Goal: Browse casually: Explore the website without a specific task or goal

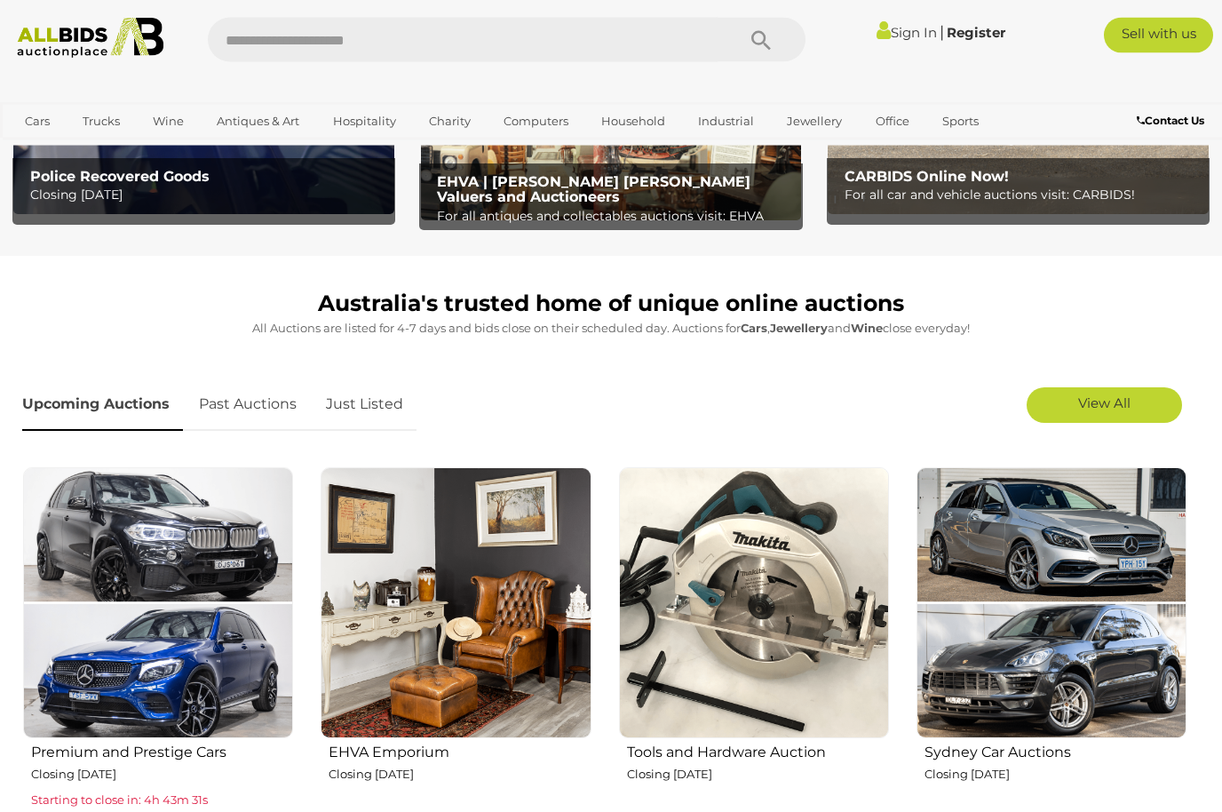
scroll to position [312, 0]
click at [369, 413] on link "Just Listed" at bounding box center [365, 404] width 104 height 52
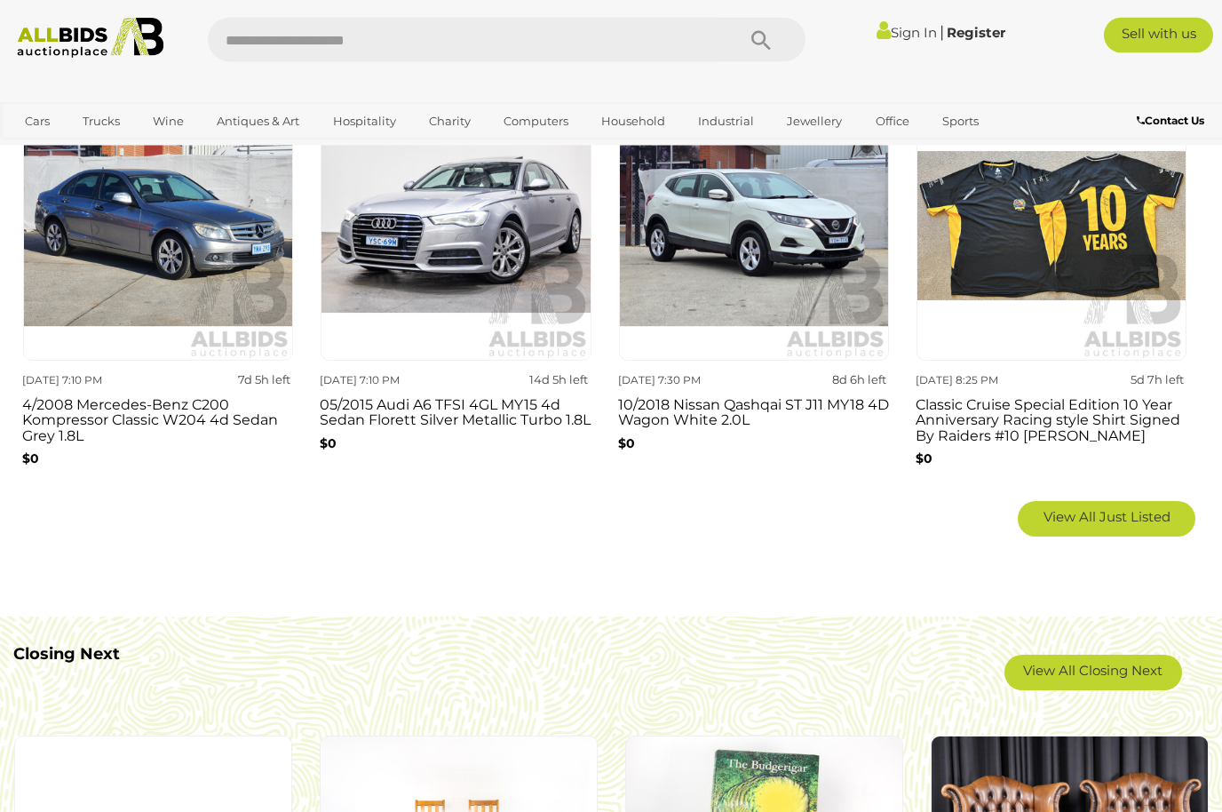
scroll to position [1101, 0]
click at [1122, 523] on link "View All Just Listed" at bounding box center [1107, 519] width 178 height 36
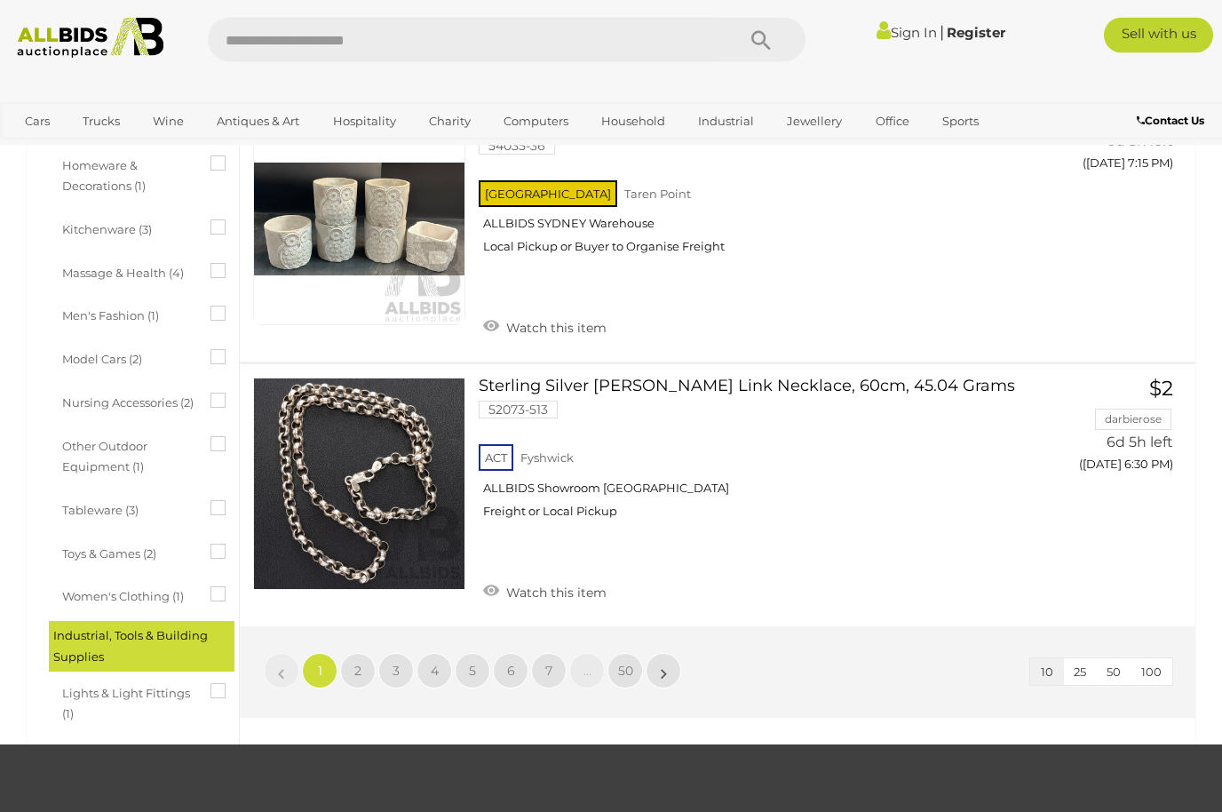
scroll to position [2354, 0]
click at [362, 660] on link "2" at bounding box center [358, 671] width 36 height 36
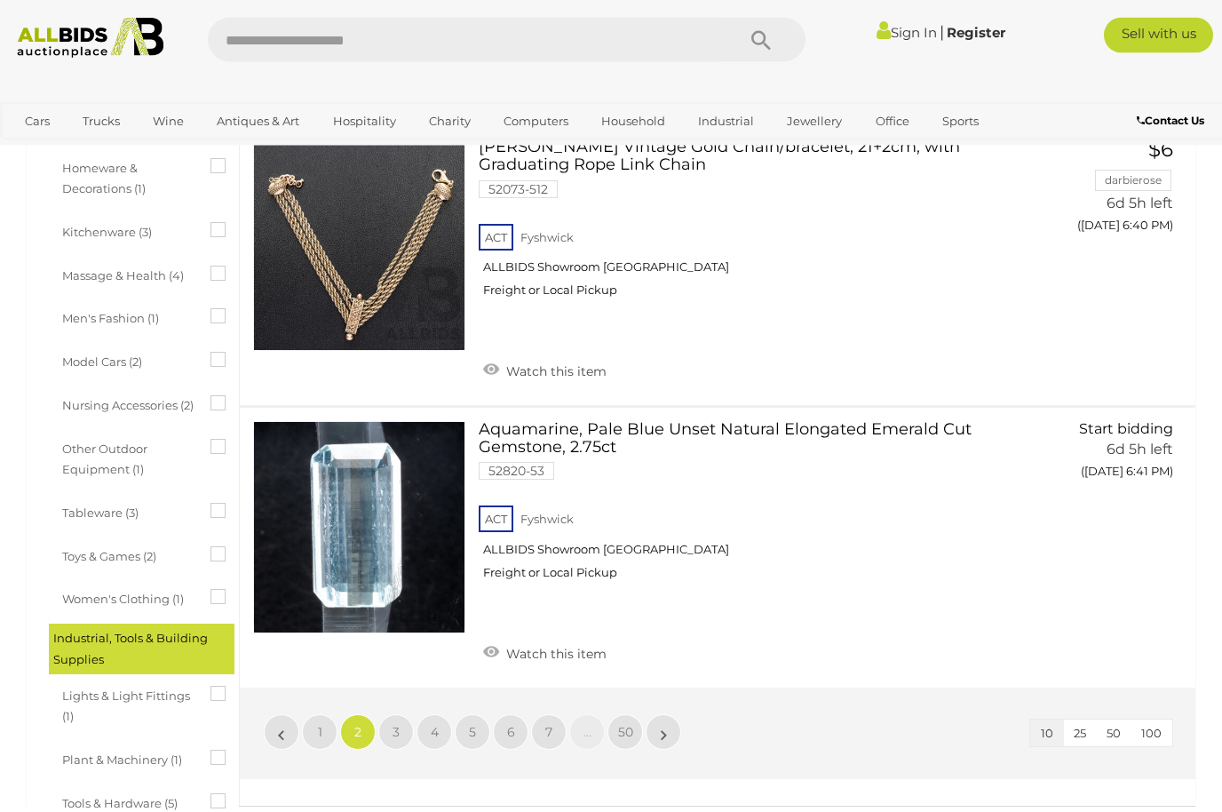
scroll to position [2351, 0]
click at [400, 714] on link "3" at bounding box center [396, 732] width 36 height 36
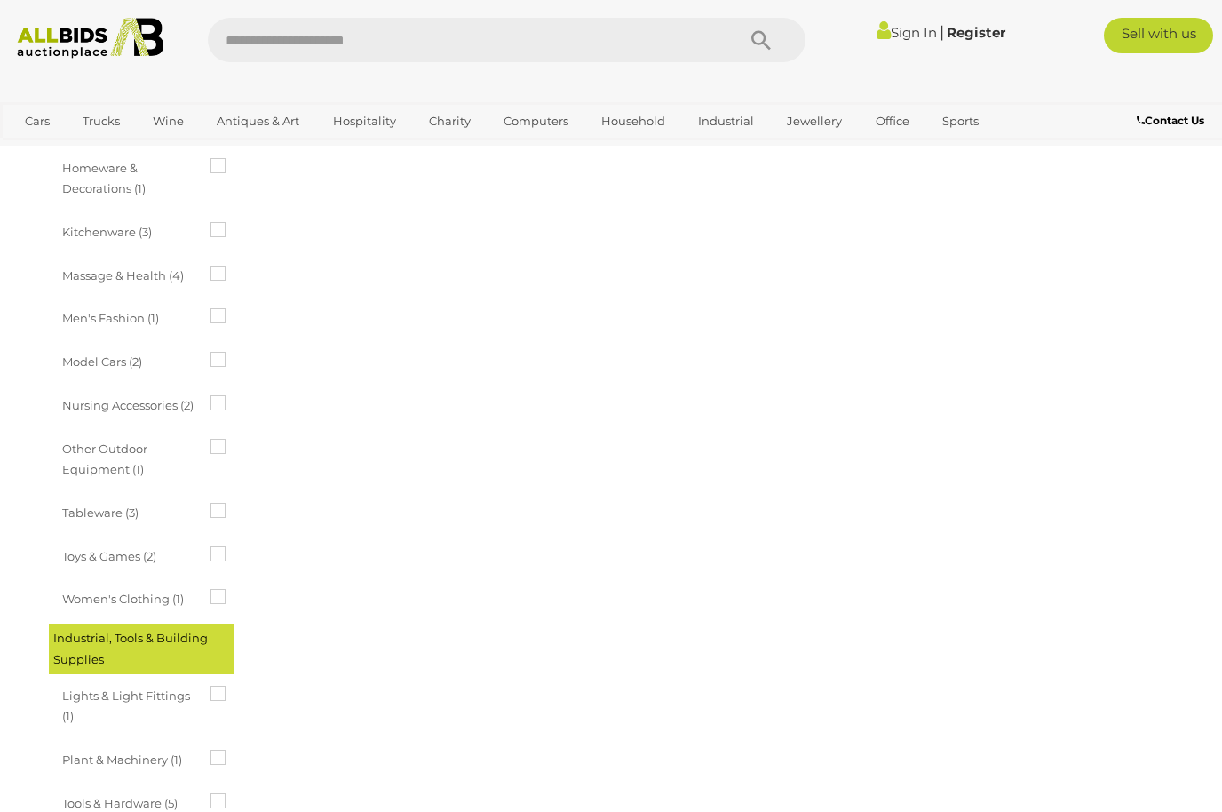
scroll to position [0, 0]
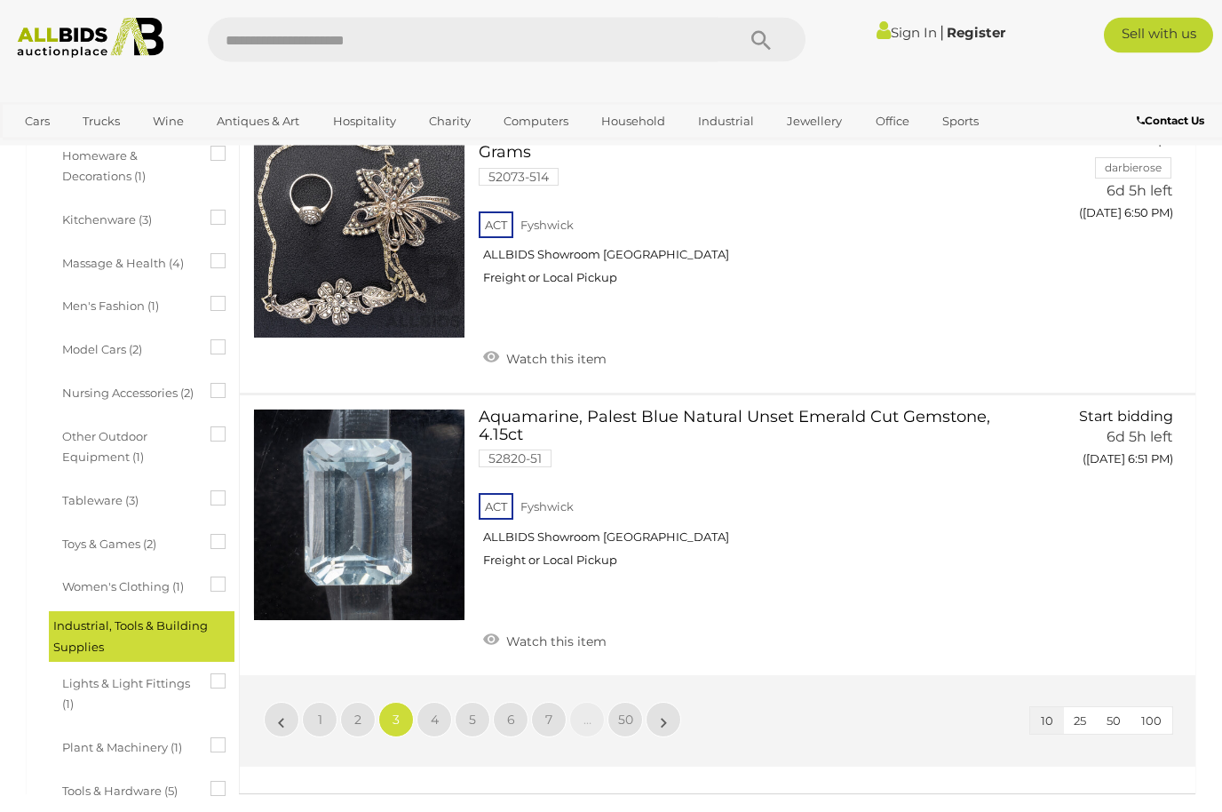
scroll to position [2364, 0]
click at [441, 702] on link "4" at bounding box center [435, 720] width 36 height 36
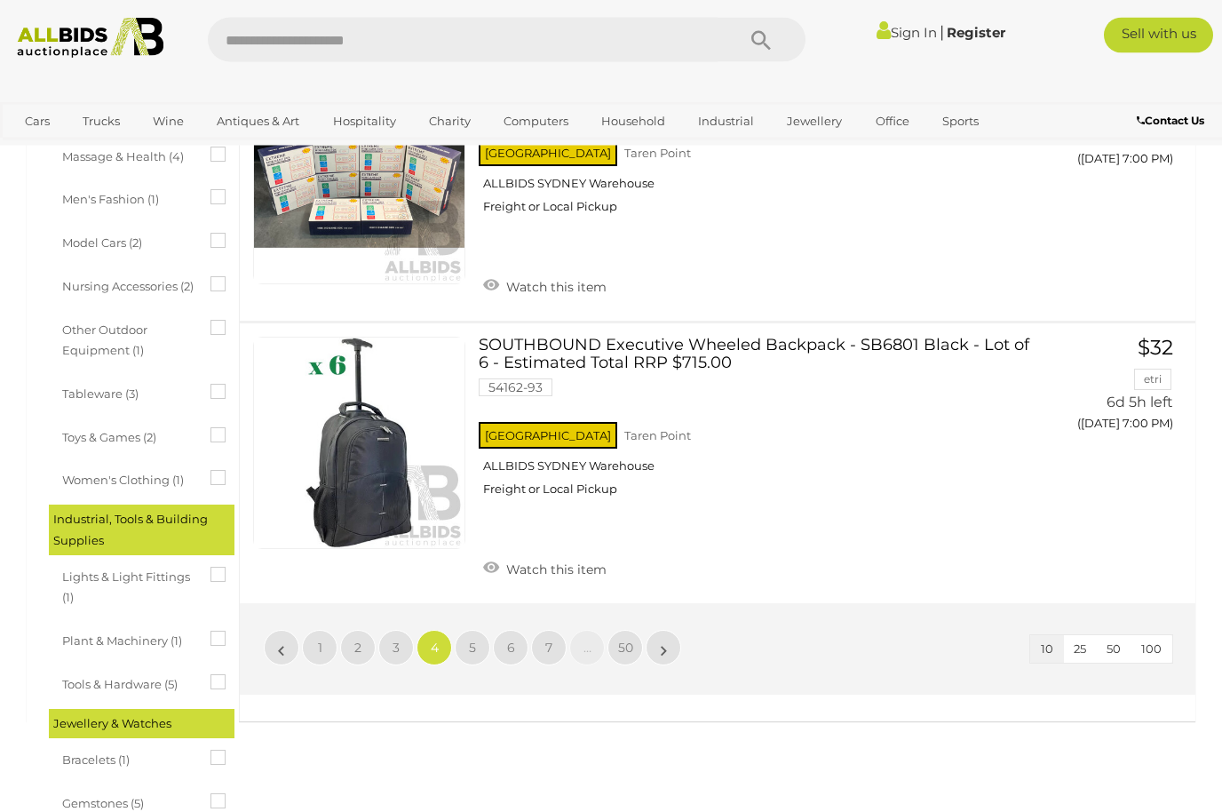
scroll to position [2470, 0]
click at [477, 630] on link "5" at bounding box center [473, 648] width 36 height 36
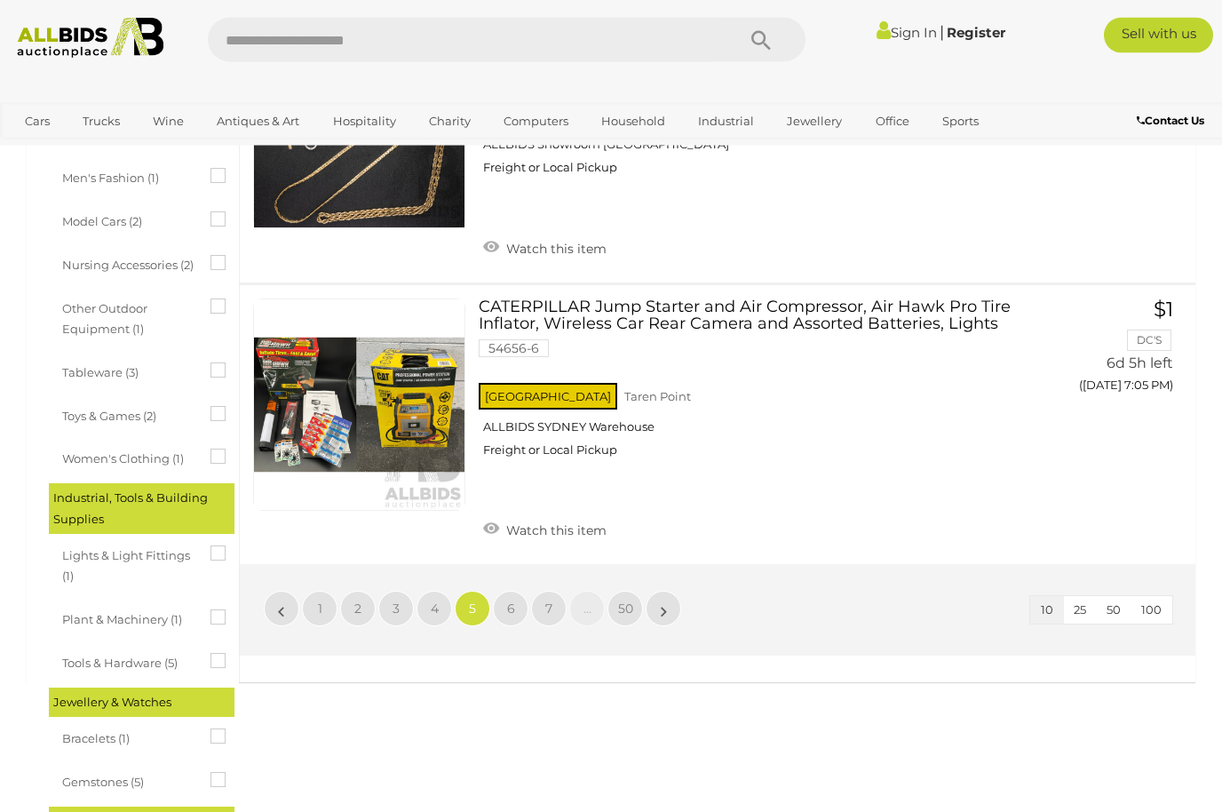
scroll to position [2491, 0]
click at [510, 601] on span "6" at bounding box center [511, 609] width 8 height 16
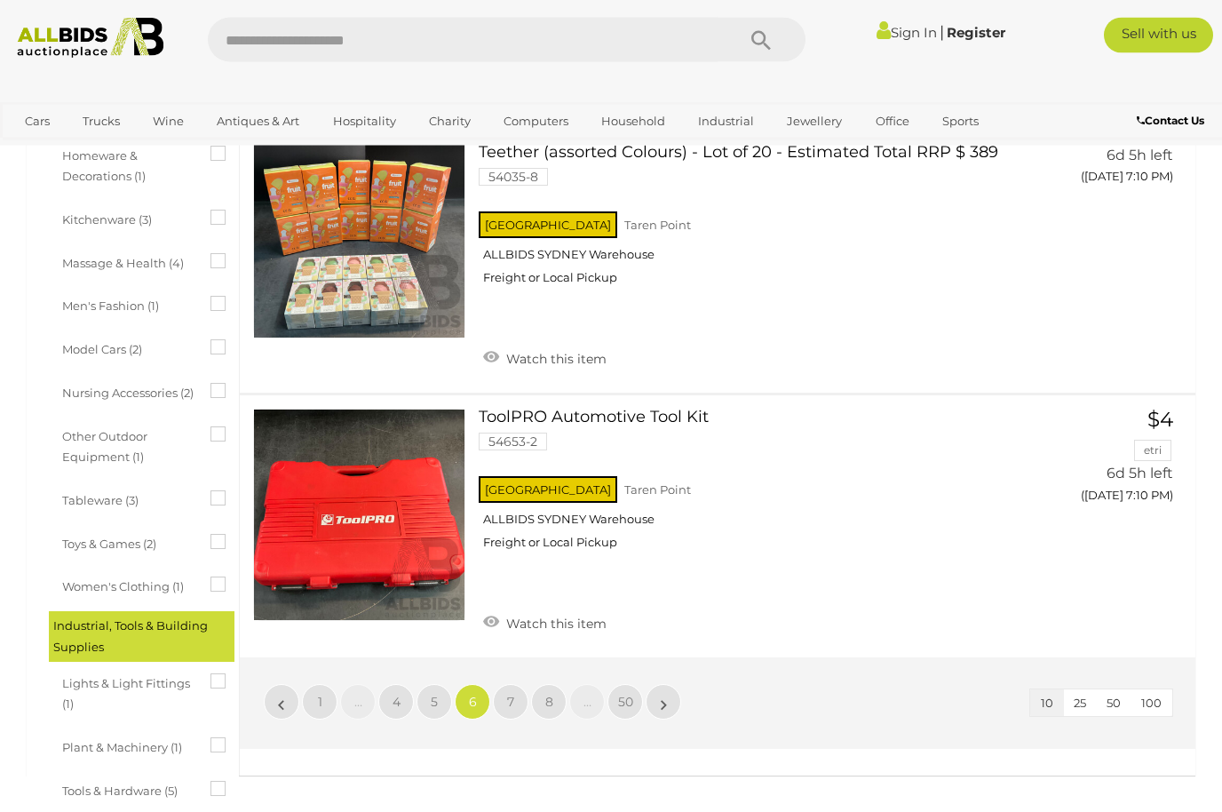
scroll to position [2364, 0]
click at [515, 689] on link "7" at bounding box center [511, 702] width 36 height 36
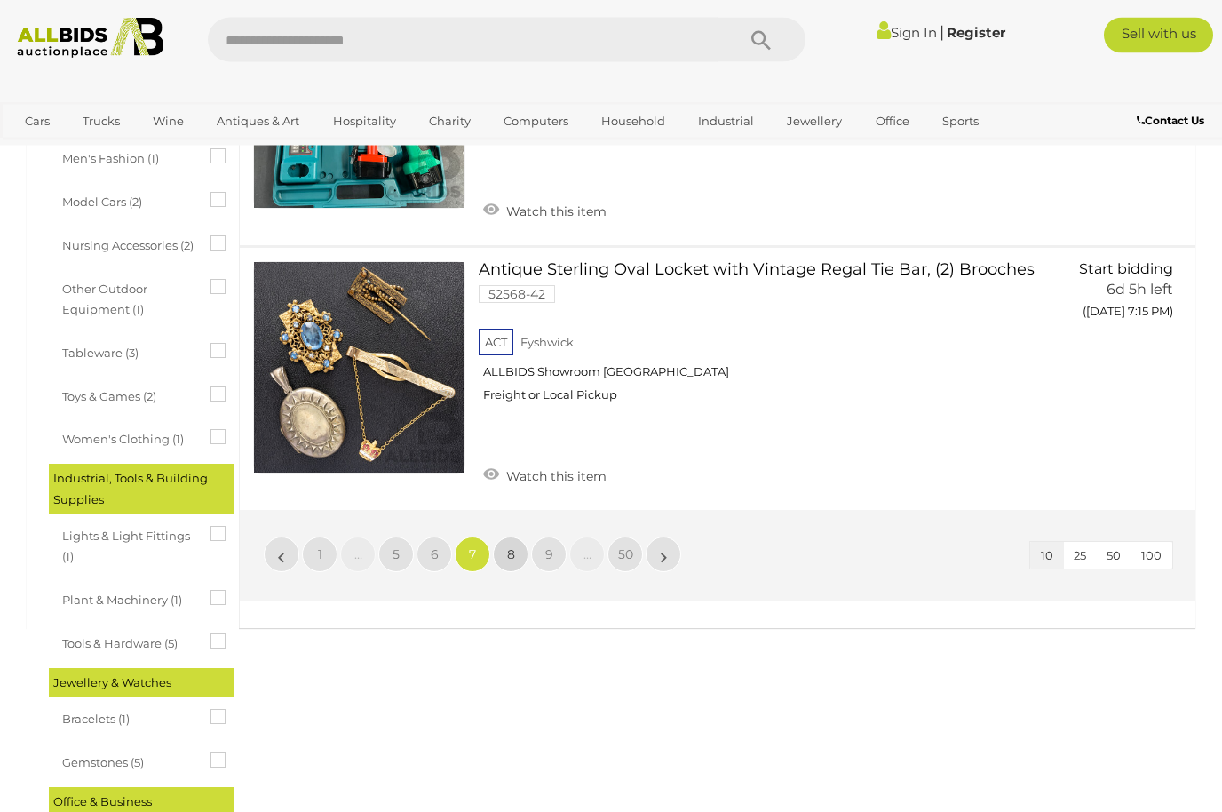
scroll to position [2511, 0]
click at [499, 538] on link "8" at bounding box center [511, 555] width 36 height 36
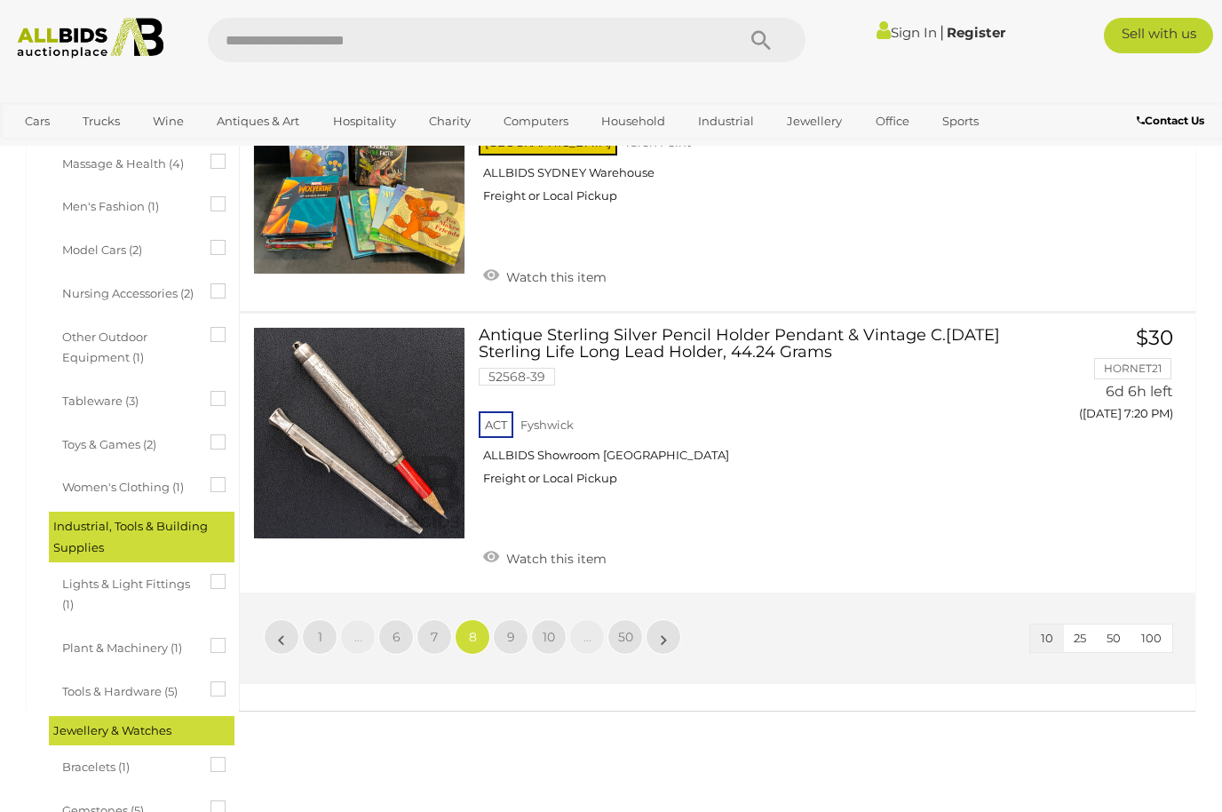
scroll to position [2539, 0]
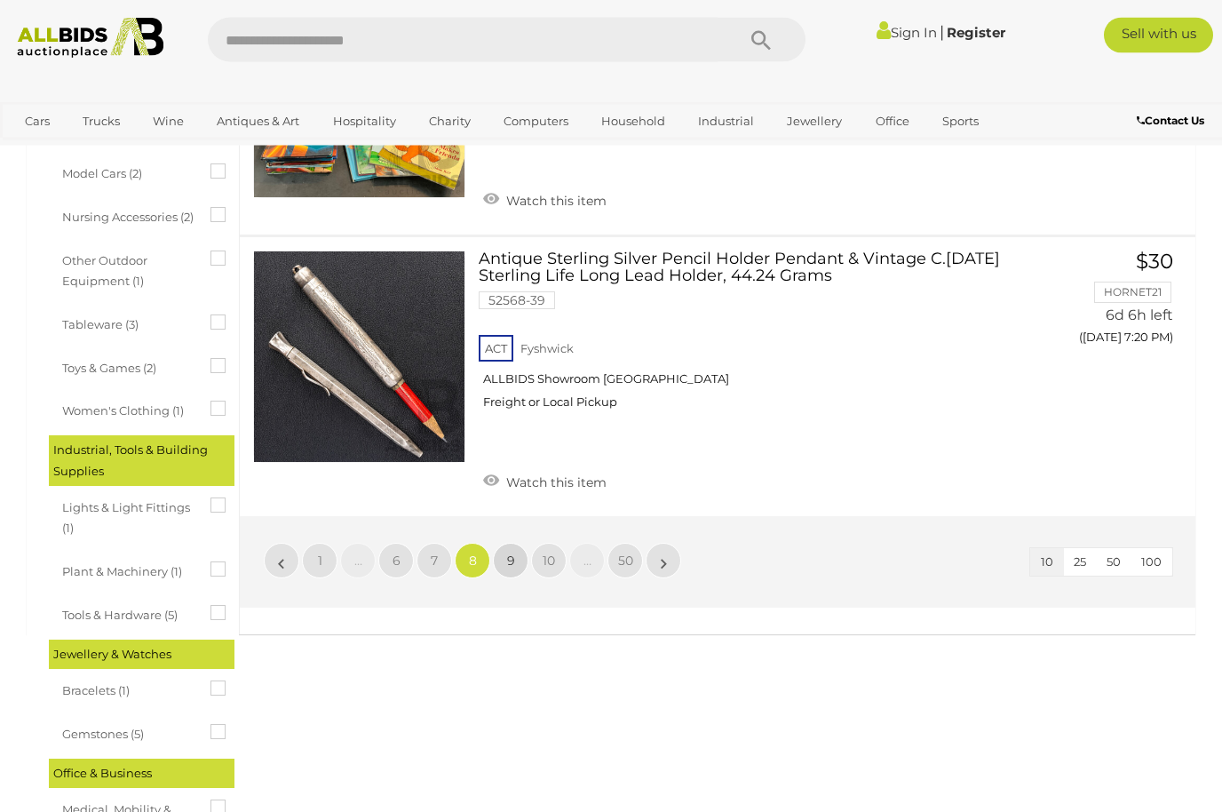
click at [508, 553] on span "9" at bounding box center [511, 561] width 8 height 16
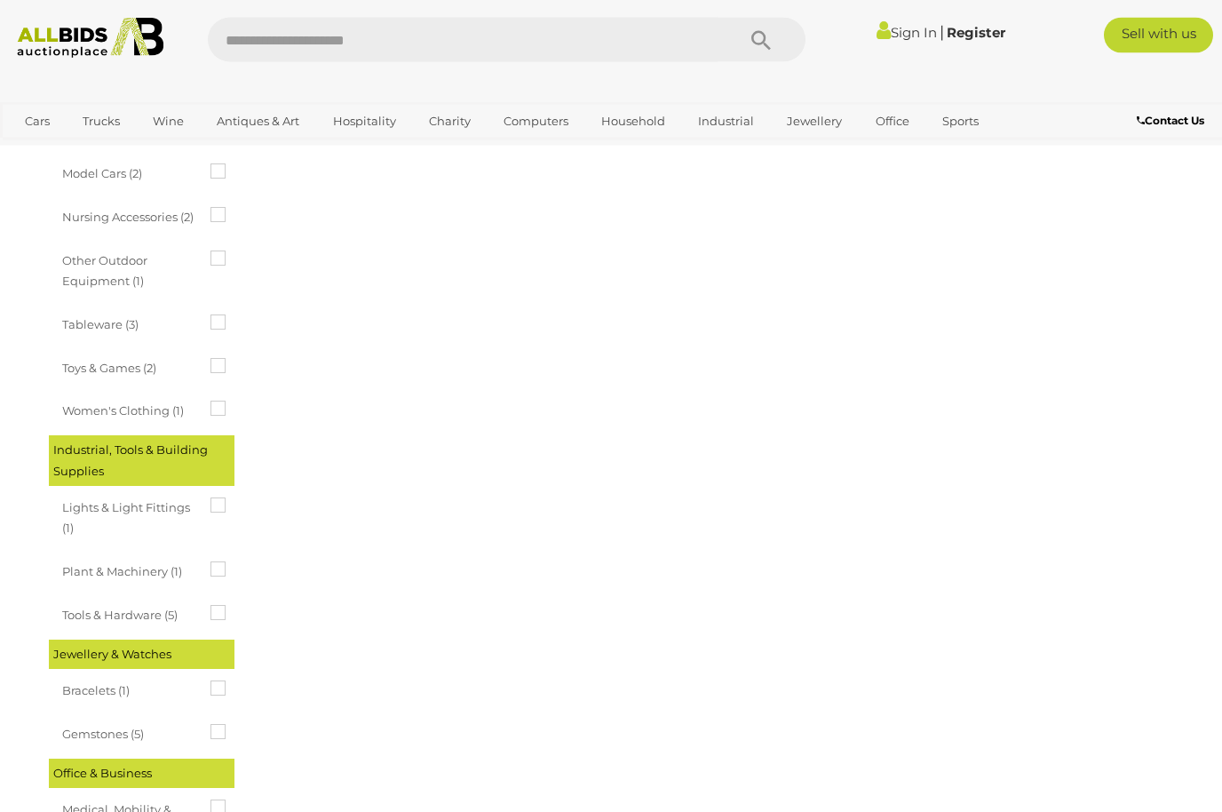
scroll to position [0, 0]
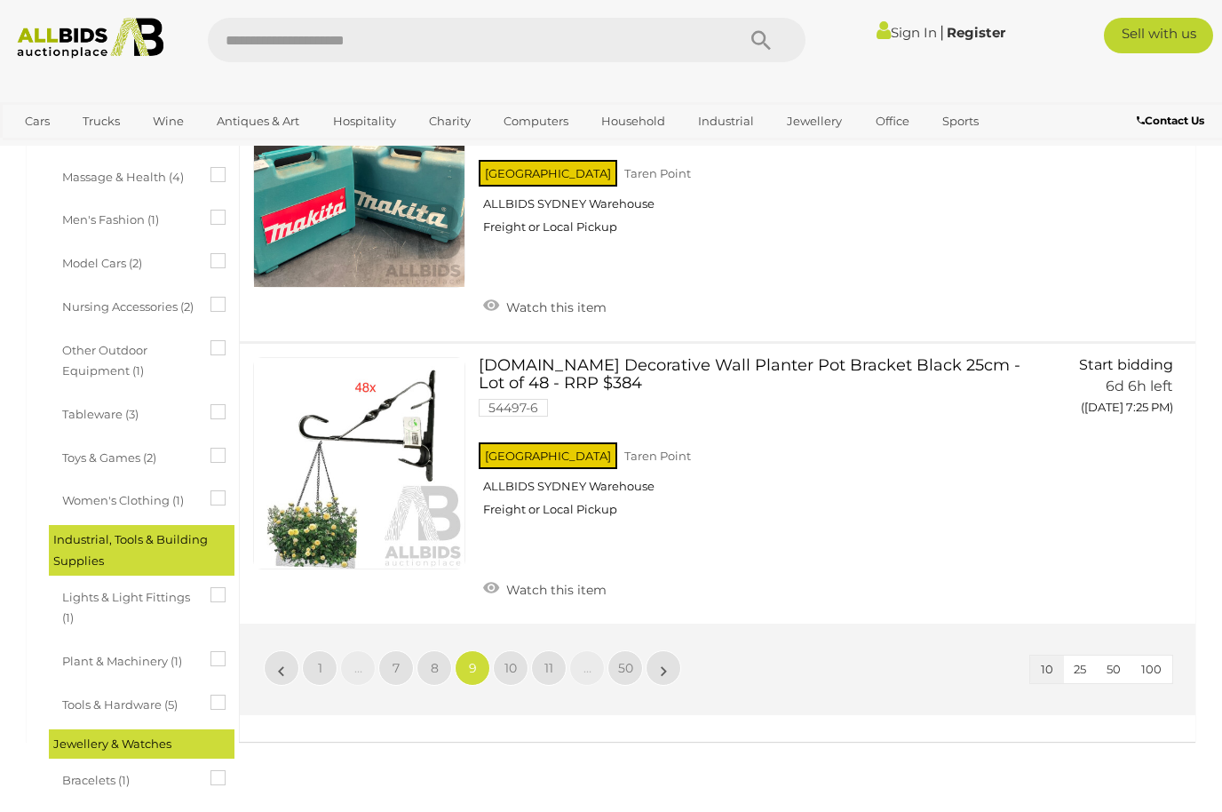
scroll to position [2523, 0]
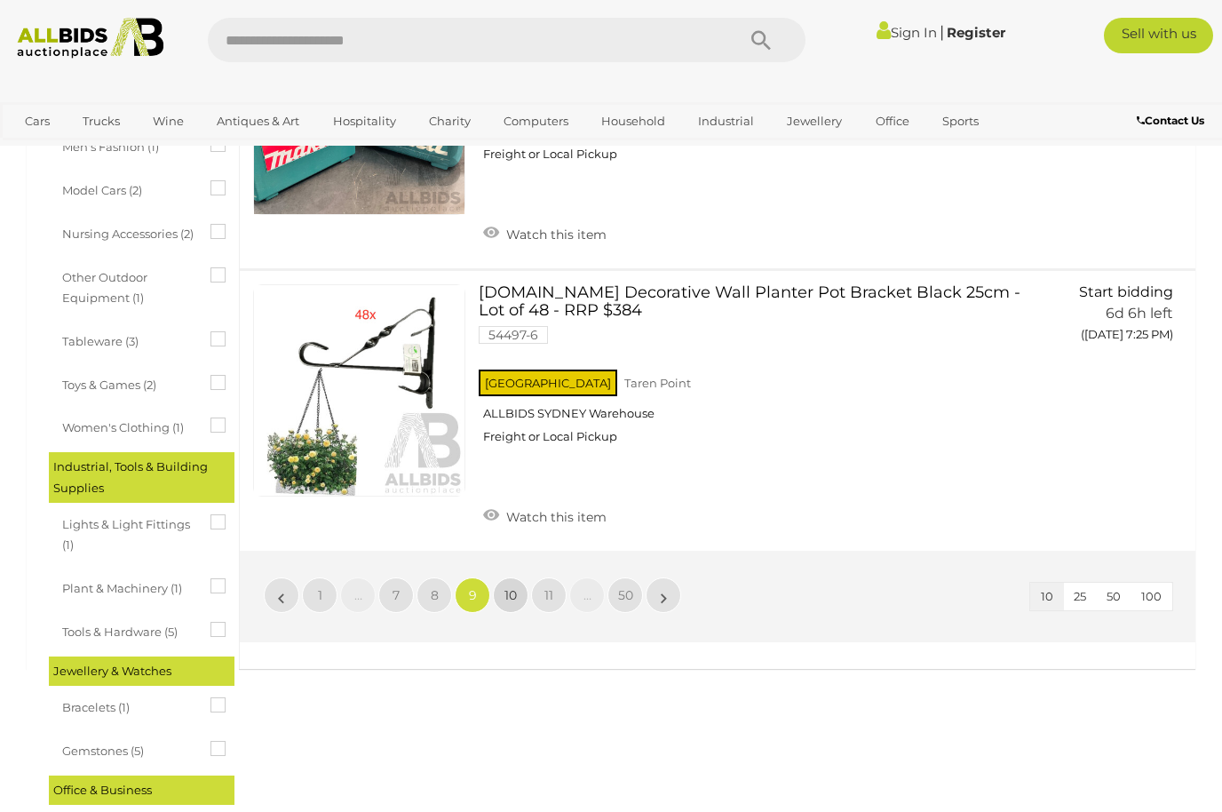
click at [511, 587] on span "10" at bounding box center [511, 595] width 12 height 16
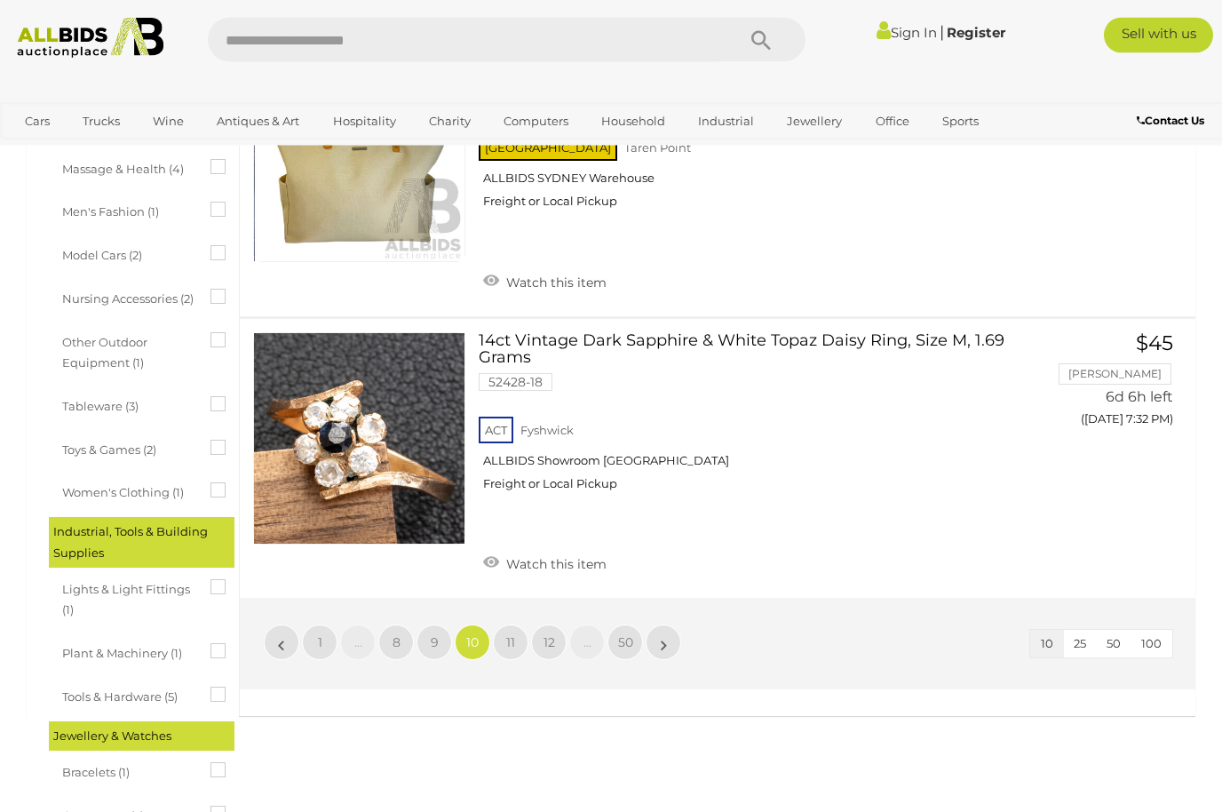
scroll to position [2458, 0]
click at [497, 624] on link "11" at bounding box center [511, 642] width 36 height 36
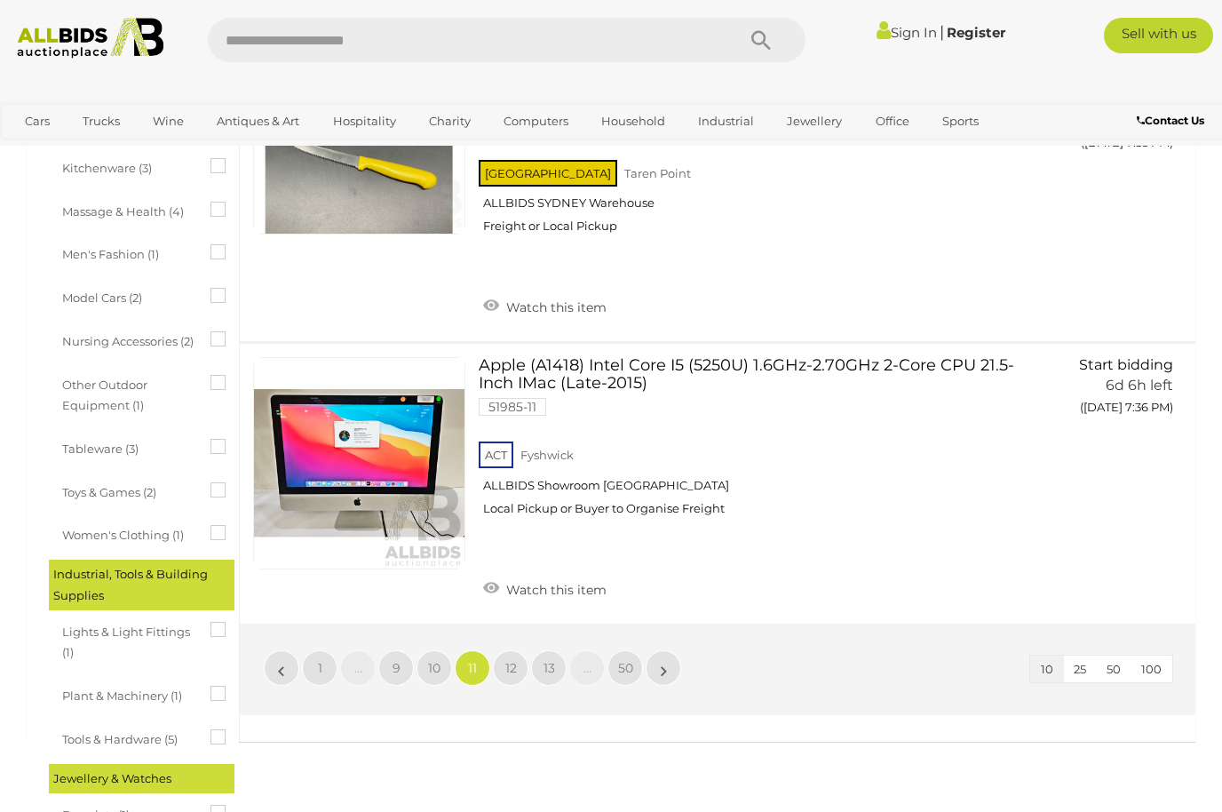
scroll to position [2417, 0]
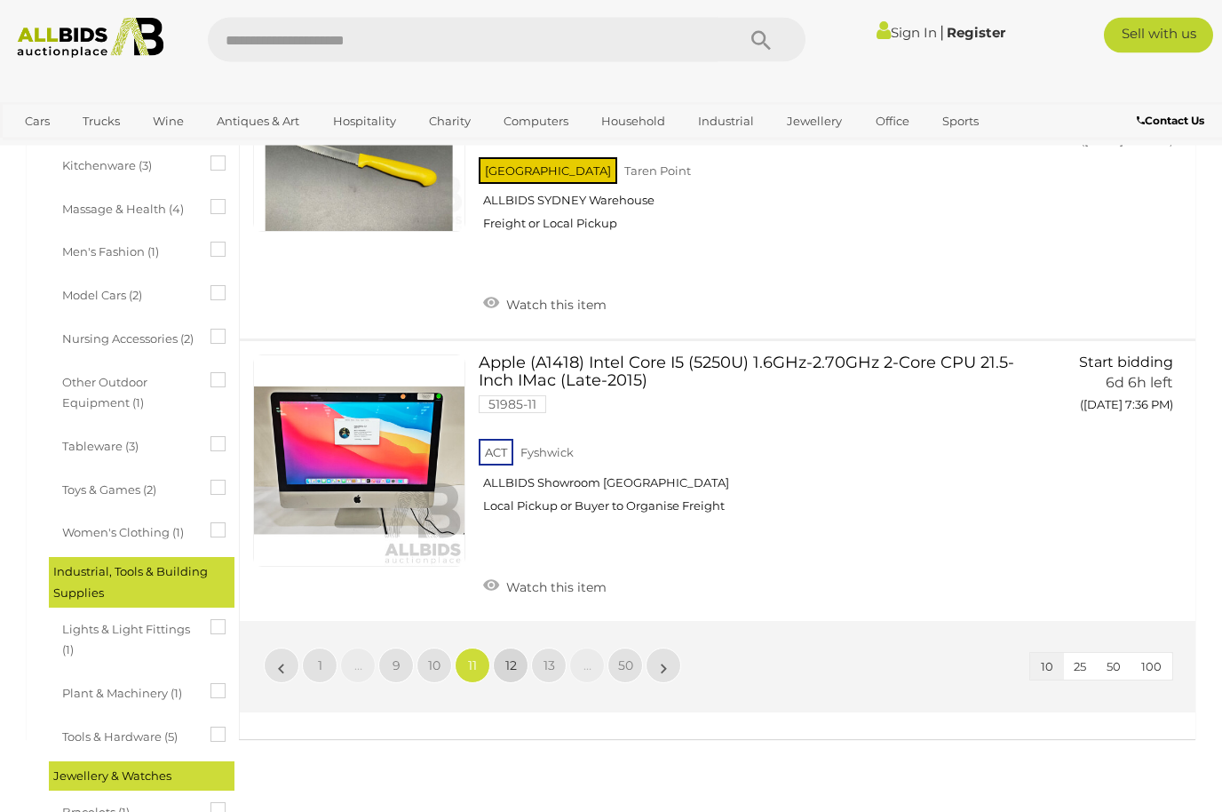
click at [507, 658] on span "12" at bounding box center [511, 666] width 12 height 16
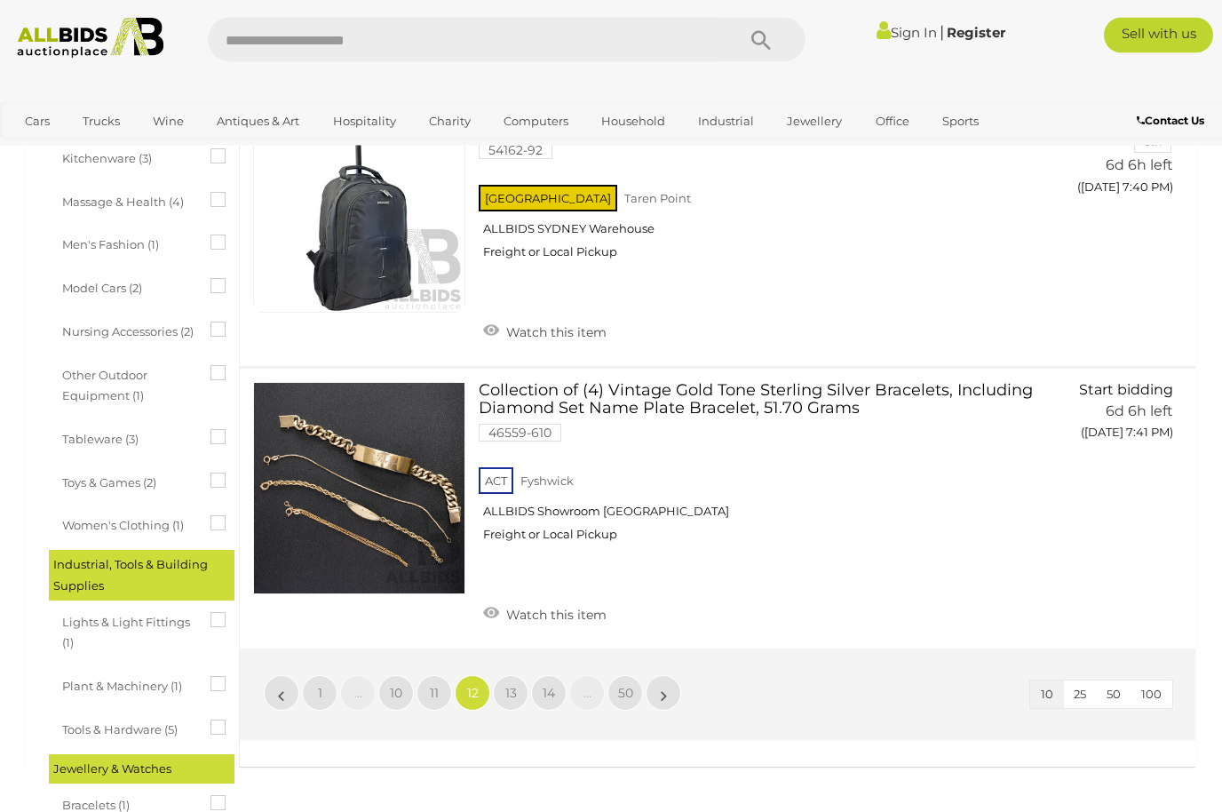
scroll to position [2425, 0]
click at [507, 685] on span "13" at bounding box center [511, 693] width 12 height 16
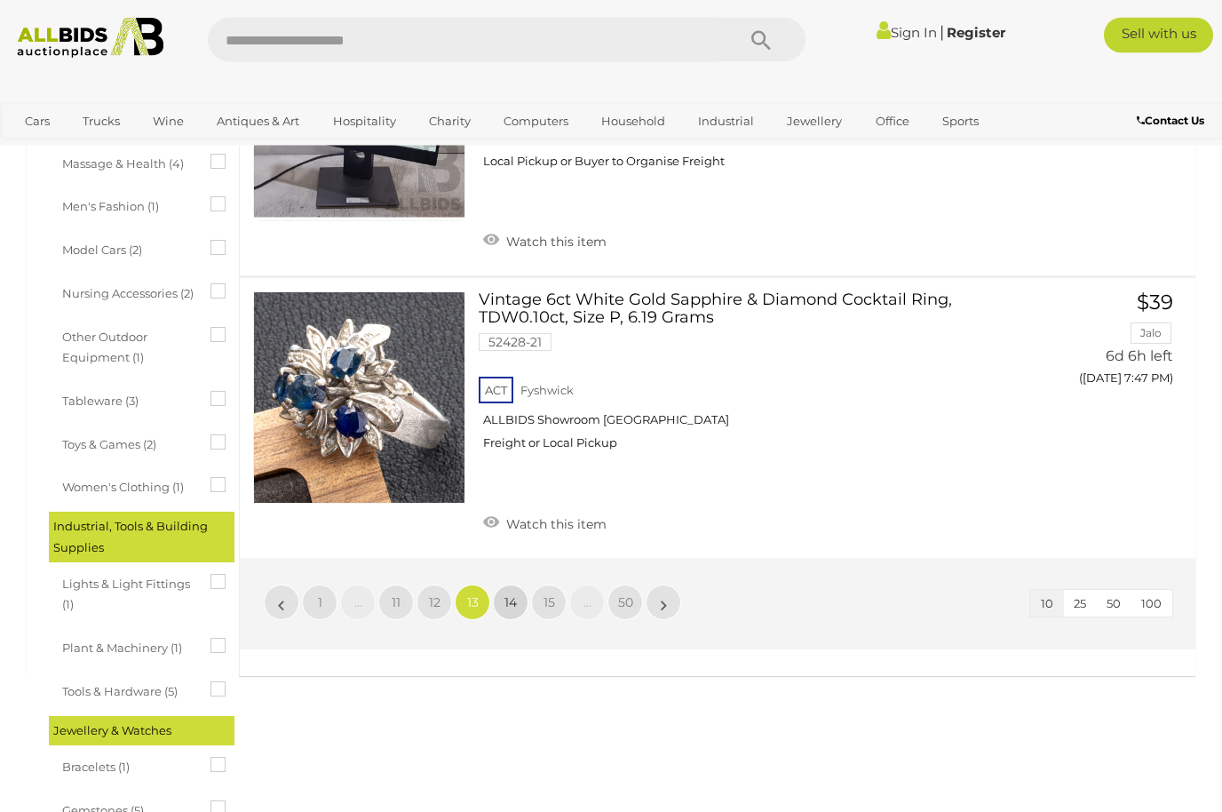
scroll to position [2463, 0]
click at [505, 589] on link "14" at bounding box center [511, 603] width 36 height 36
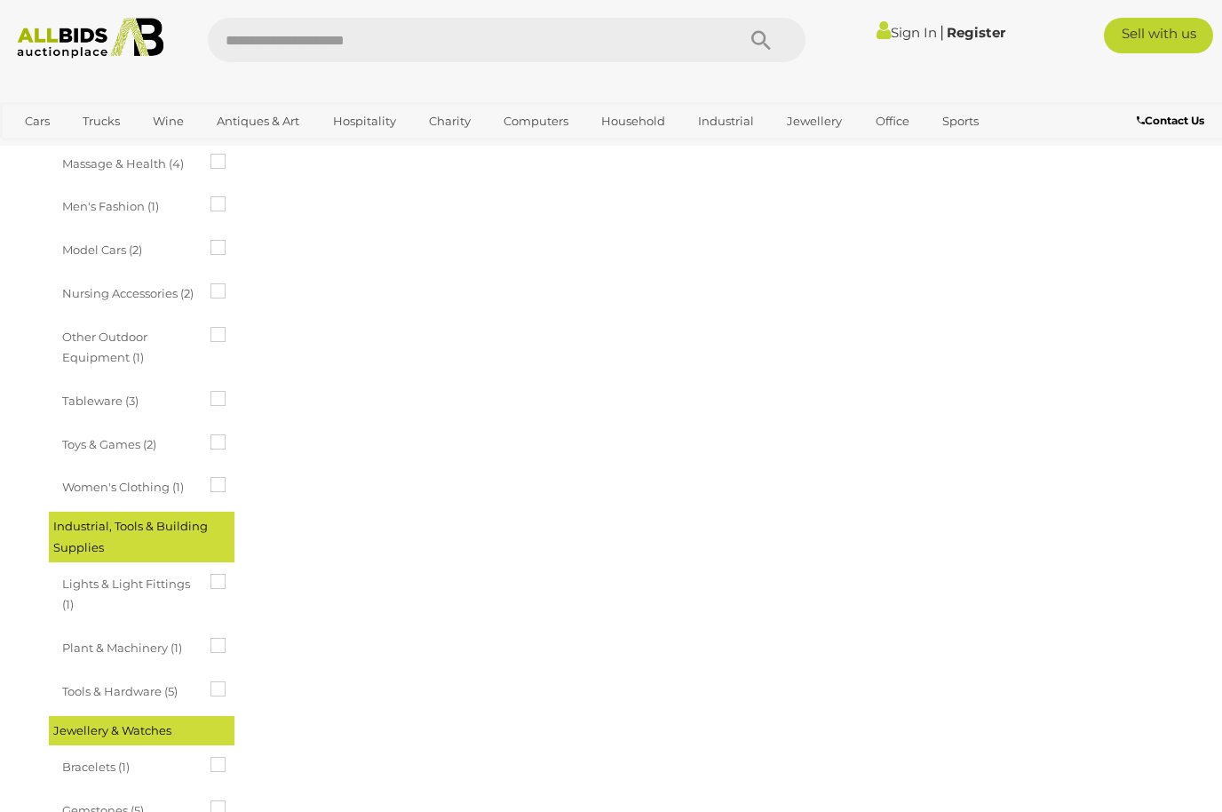
scroll to position [0, 0]
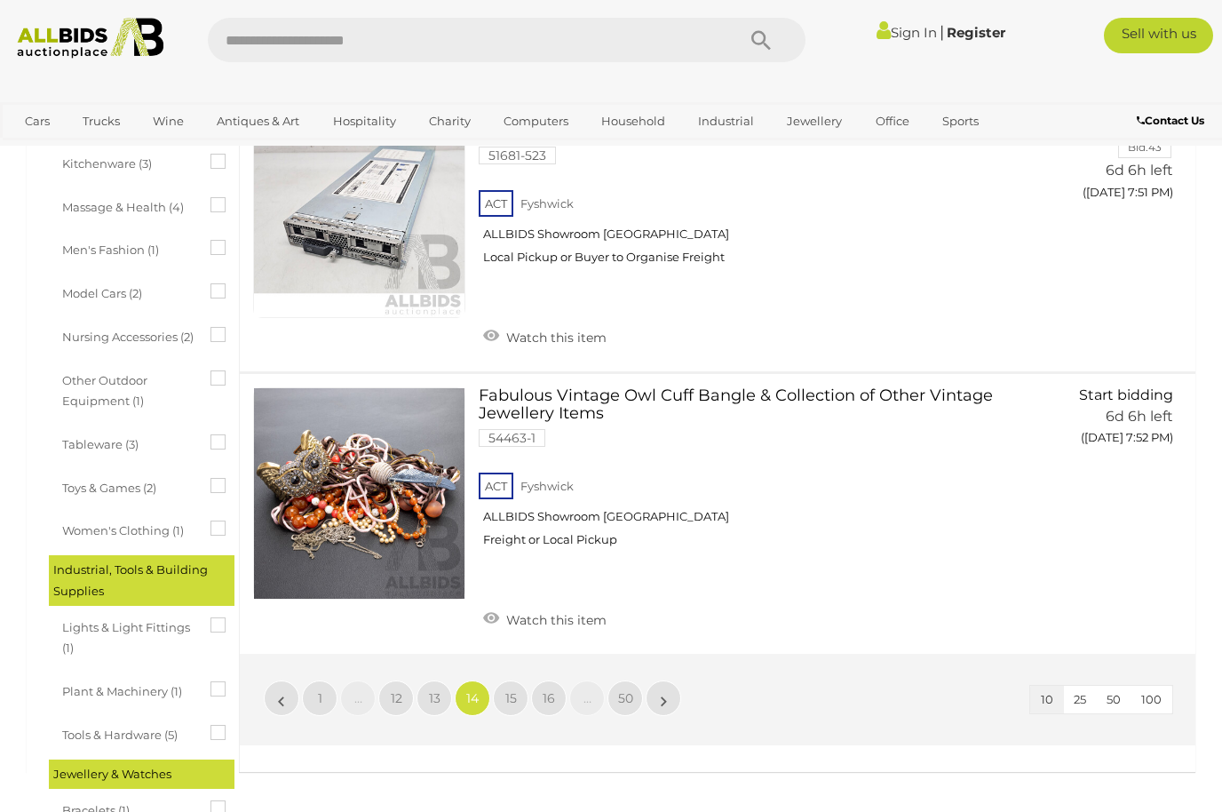
scroll to position [2424, 0]
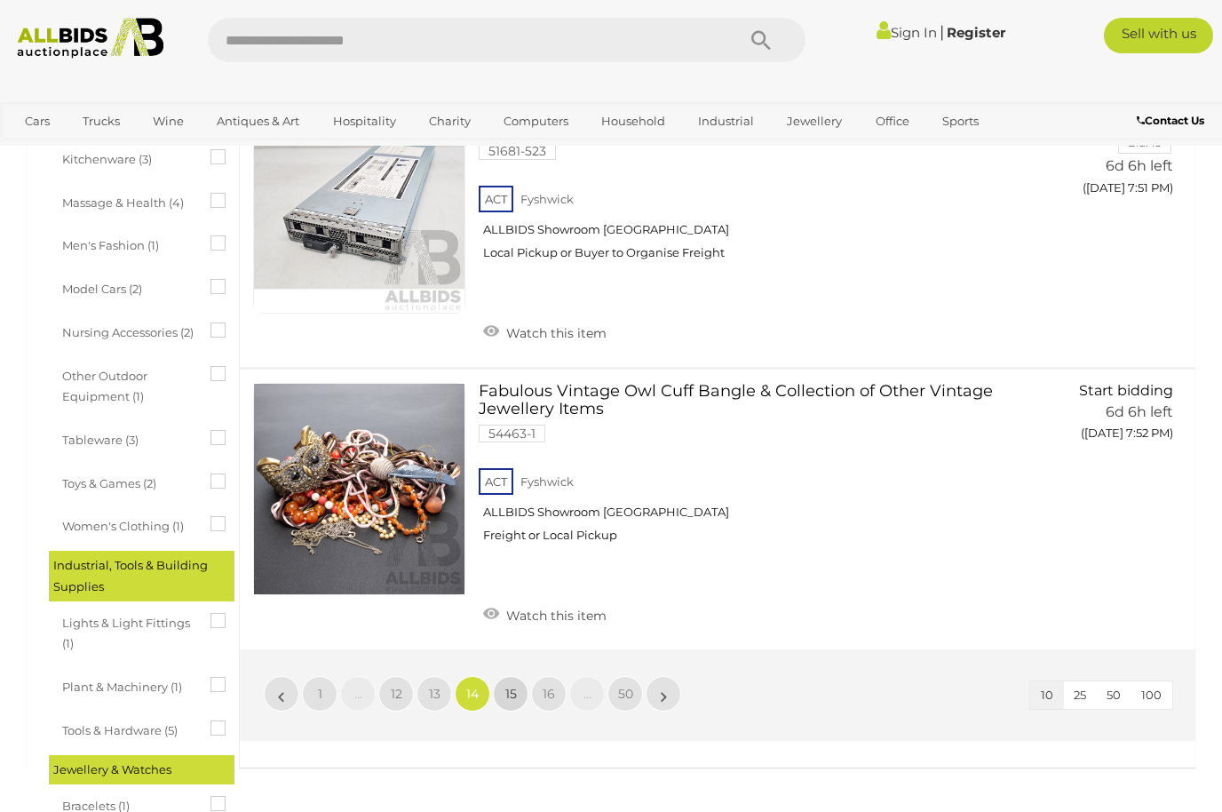
click at [516, 686] on span "15" at bounding box center [511, 694] width 12 height 16
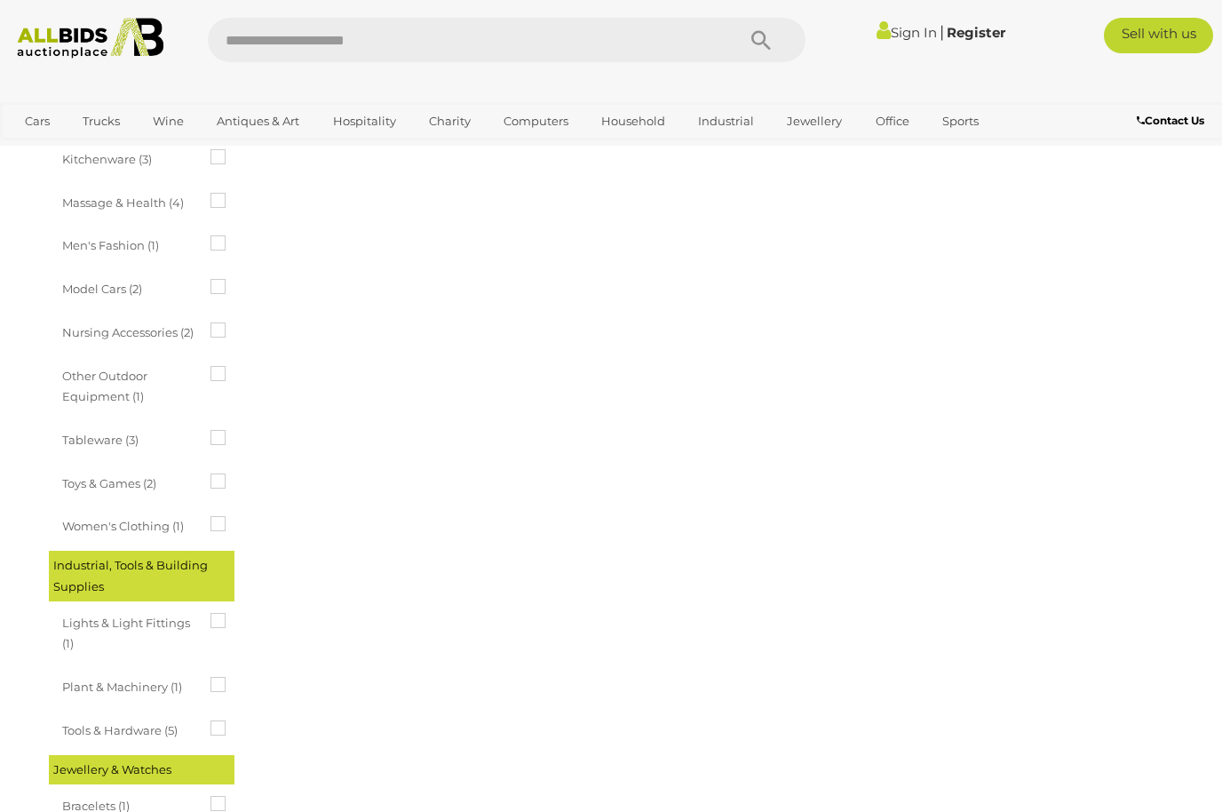
scroll to position [0, 0]
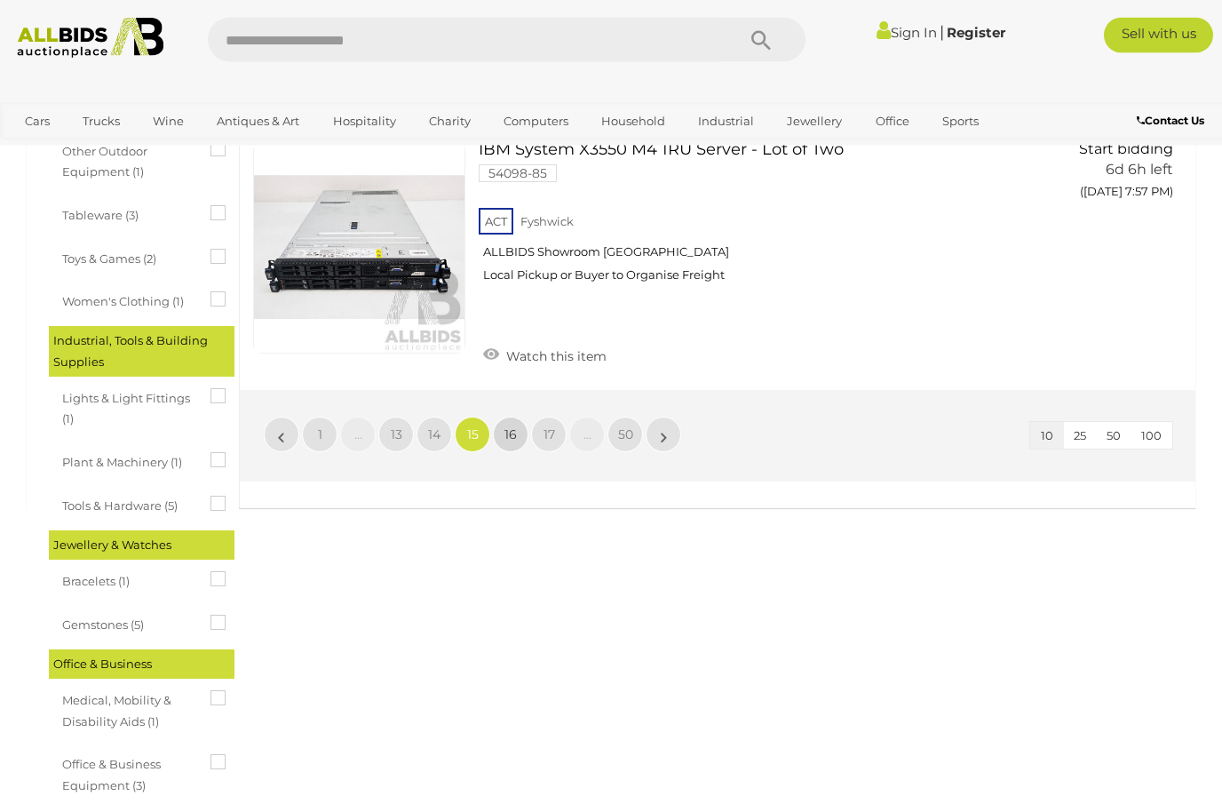
scroll to position [2649, 0]
click at [510, 418] on link "16" at bounding box center [511, 435] width 36 height 36
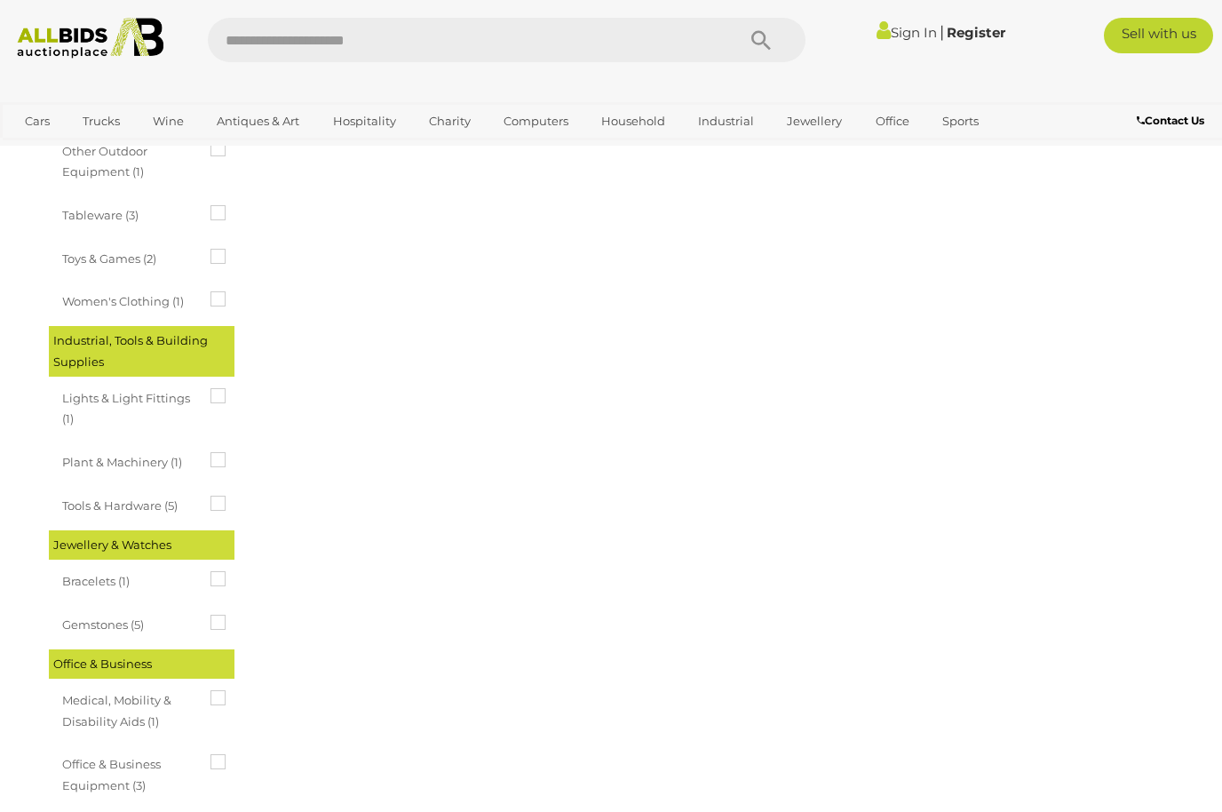
scroll to position [0, 0]
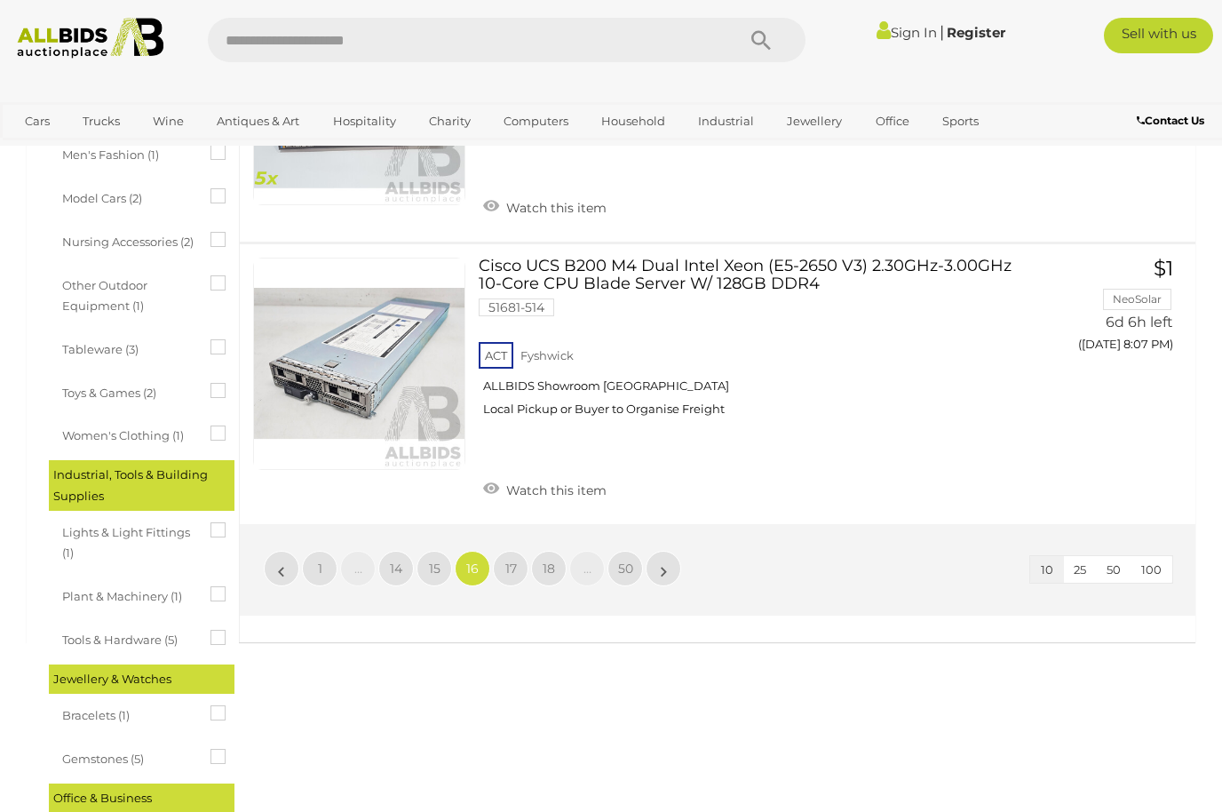
scroll to position [2542, 0]
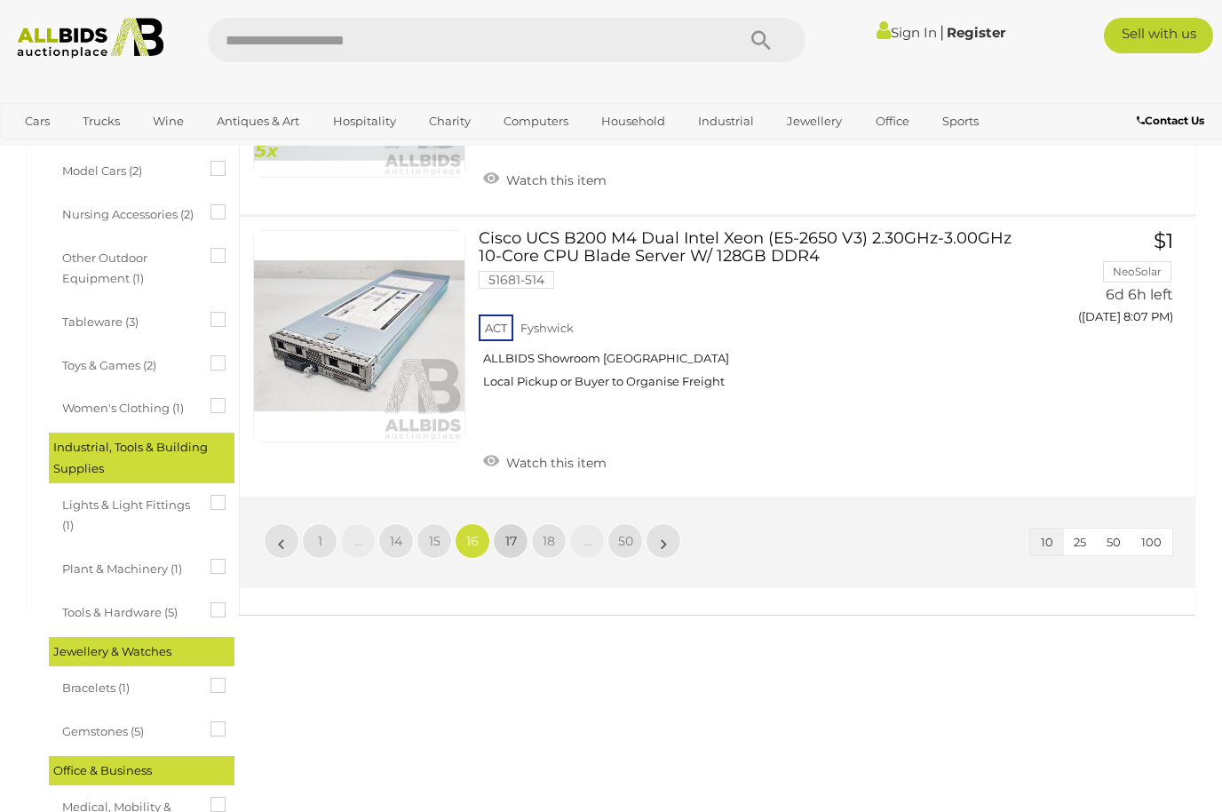
click at [514, 533] on span "17" at bounding box center [511, 541] width 12 height 16
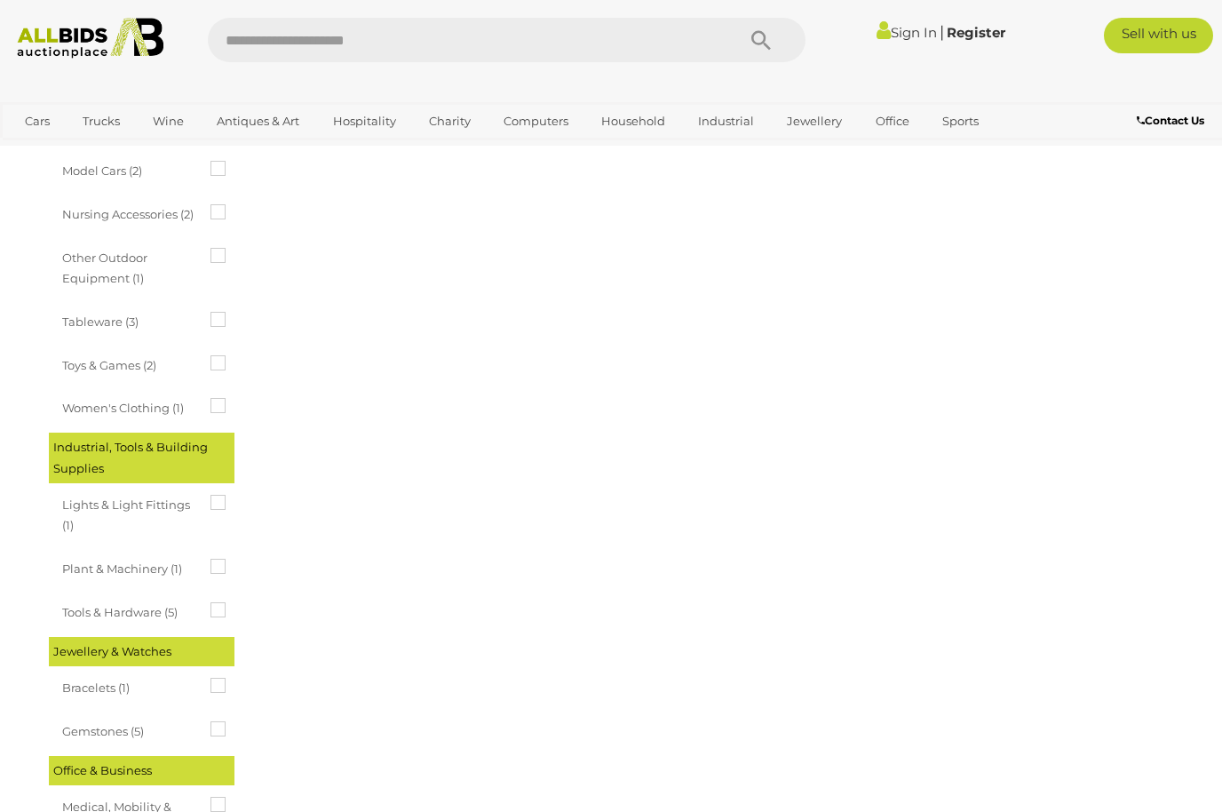
scroll to position [0, 0]
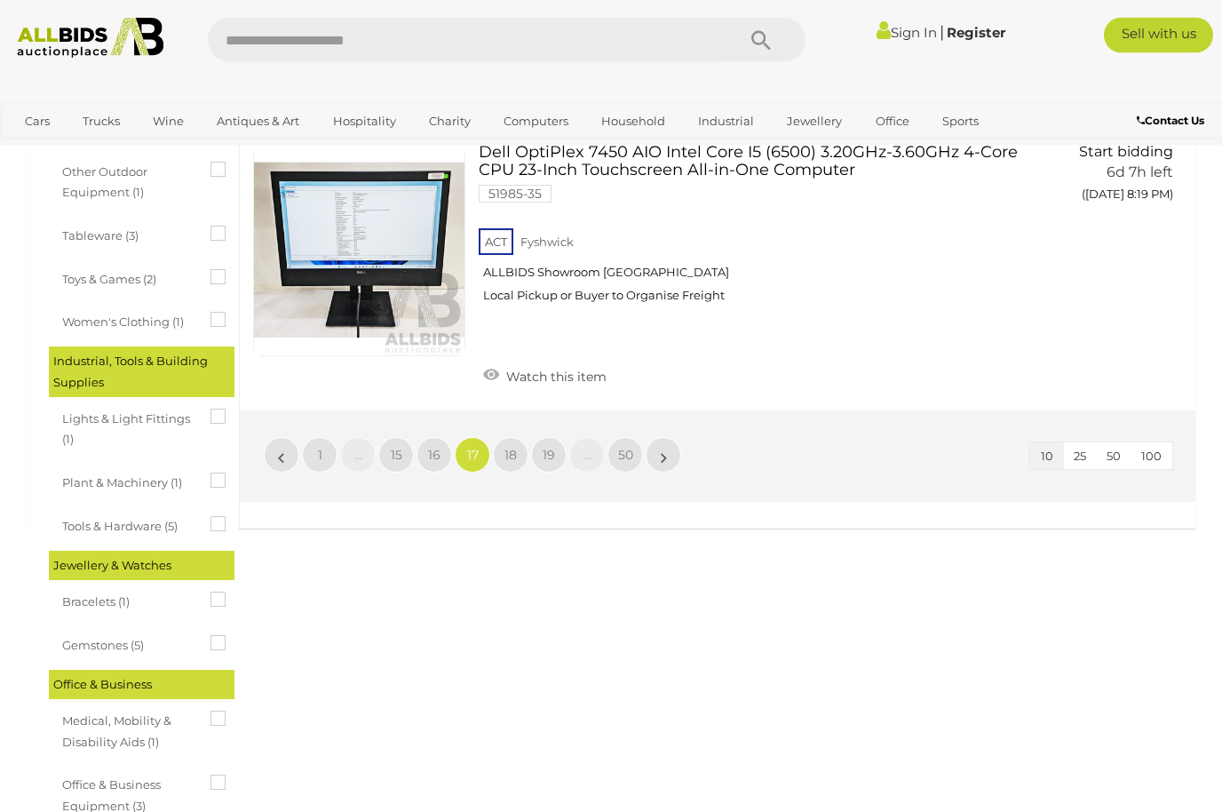
scroll to position [2629, 0]
click at [514, 447] on span "18" at bounding box center [511, 455] width 12 height 16
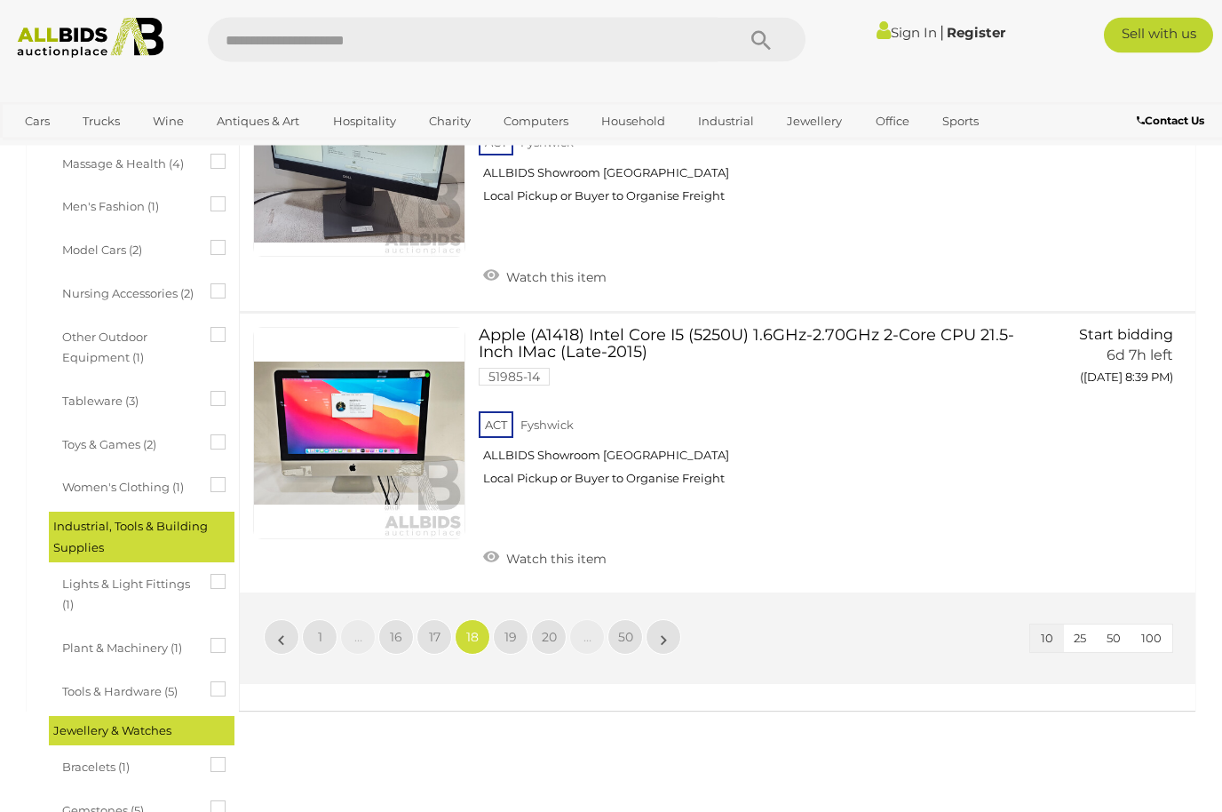
scroll to position [2463, 0]
click at [523, 619] on link "19" at bounding box center [511, 637] width 36 height 36
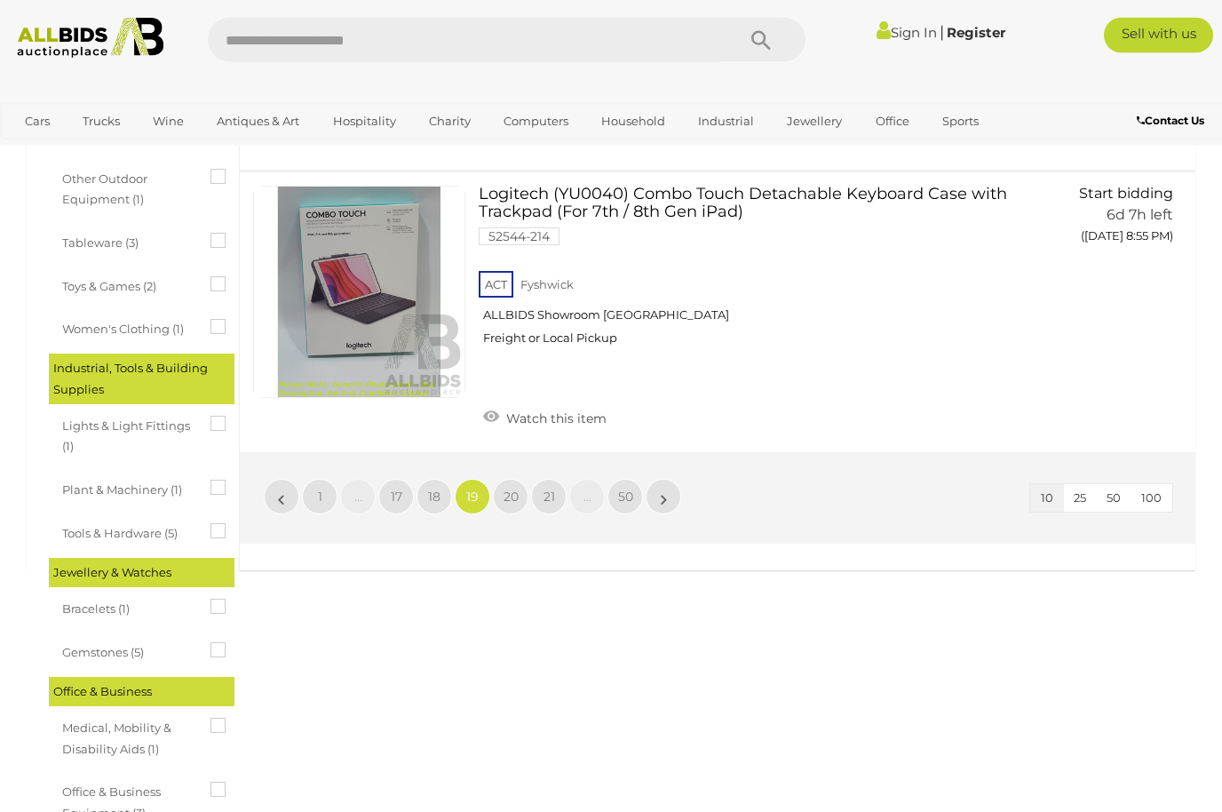
scroll to position [2621, 0]
click at [514, 489] on span "20" at bounding box center [511, 497] width 15 height 16
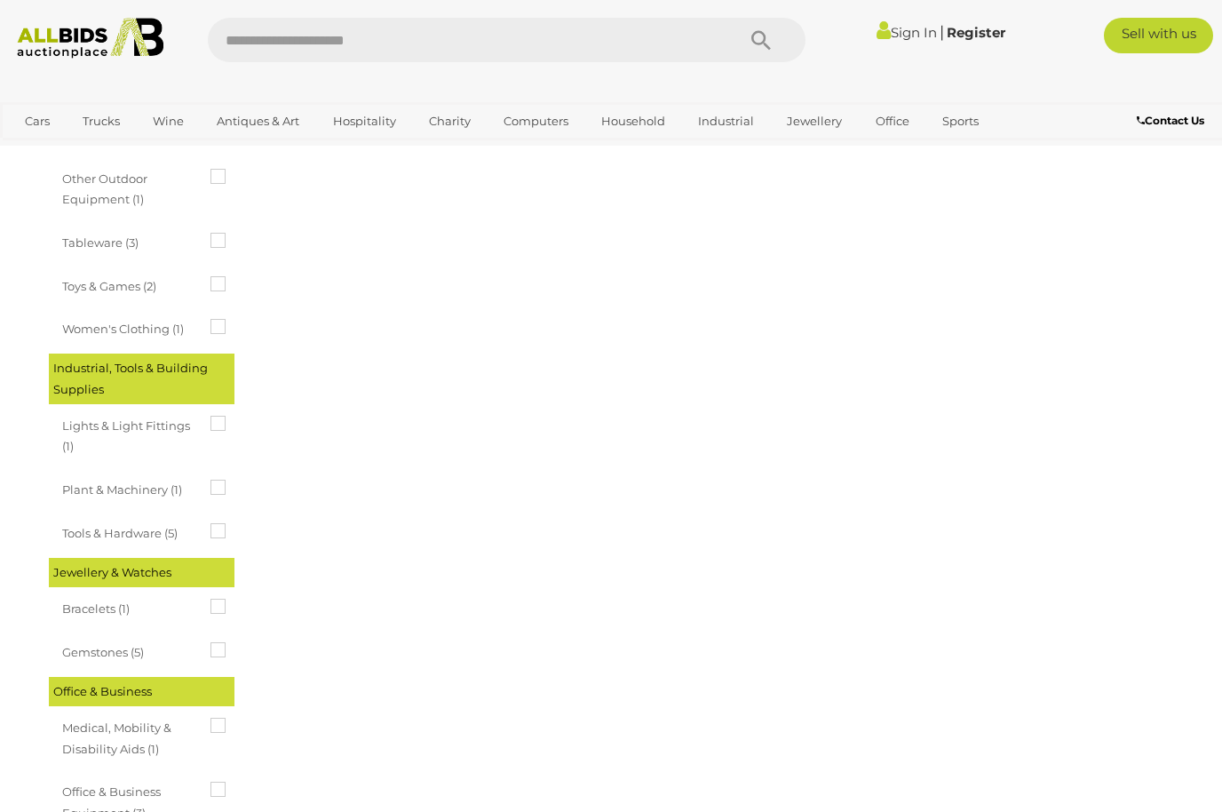
scroll to position [0, 0]
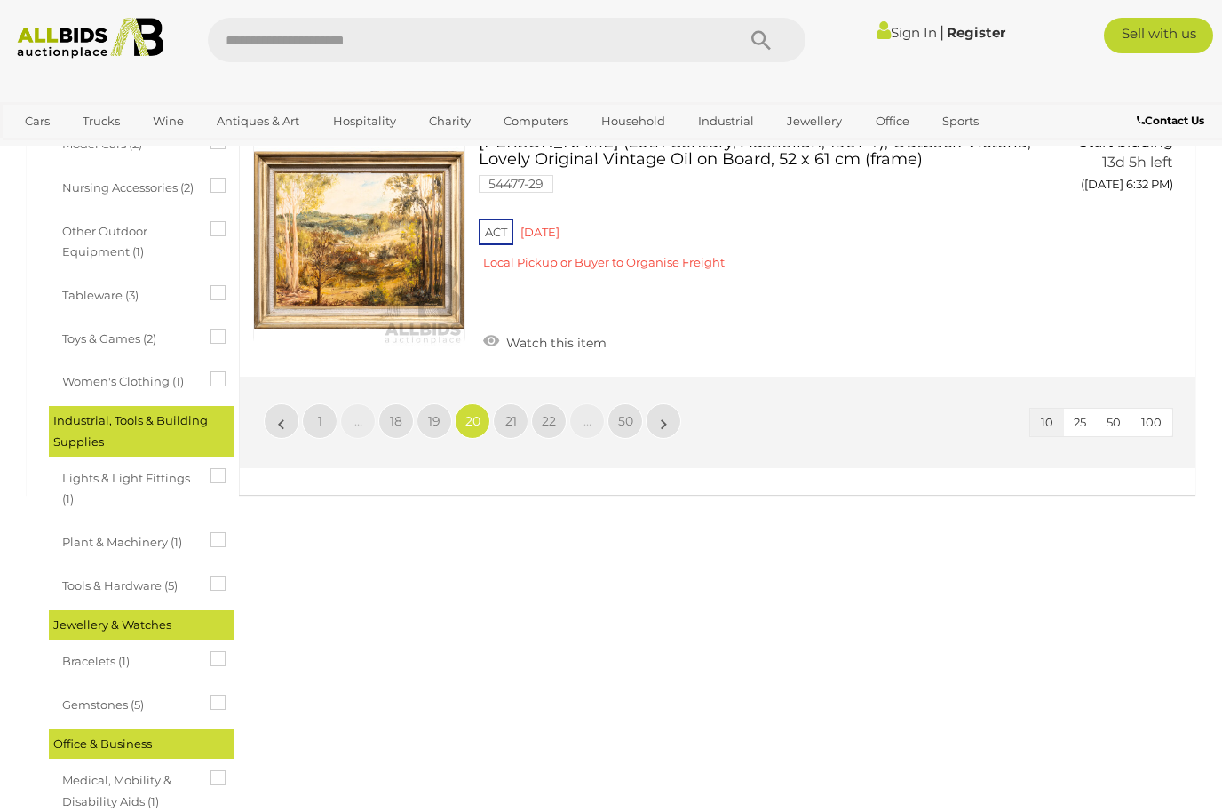
scroll to position [2559, 0]
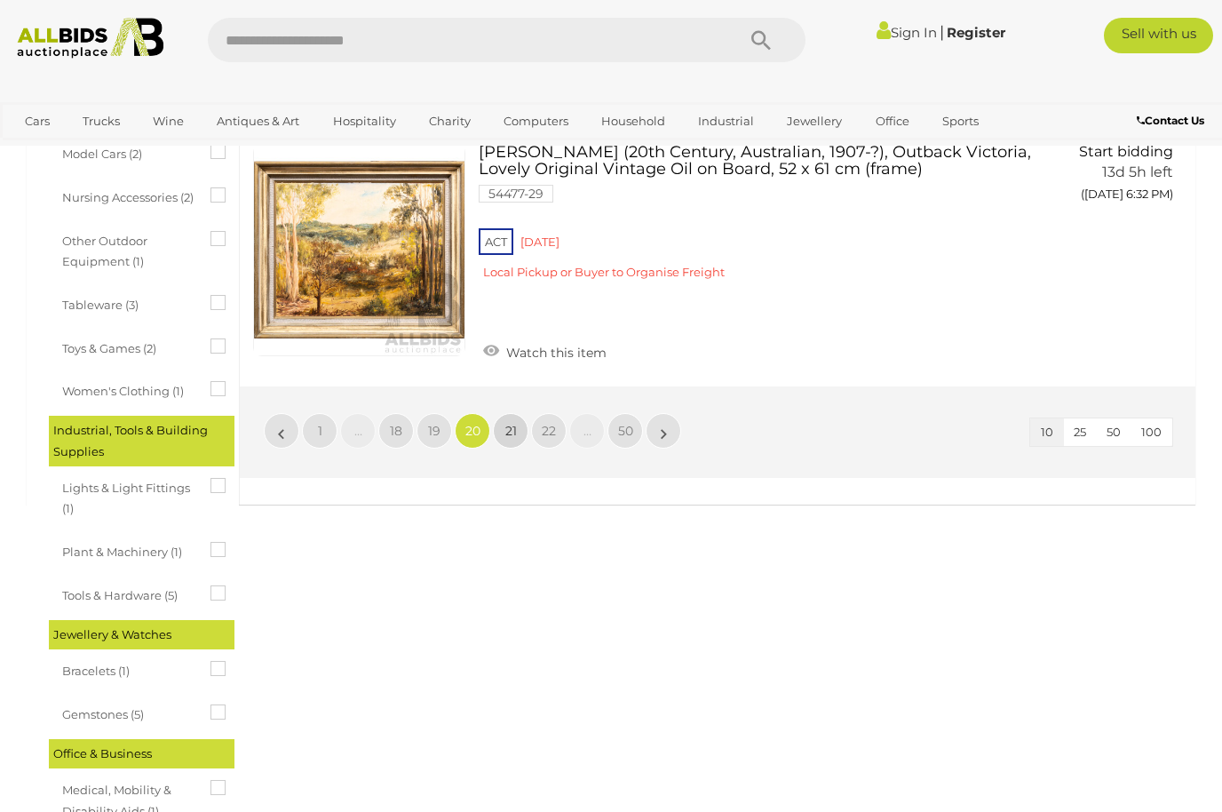
click at [515, 424] on link "21" at bounding box center [511, 431] width 36 height 36
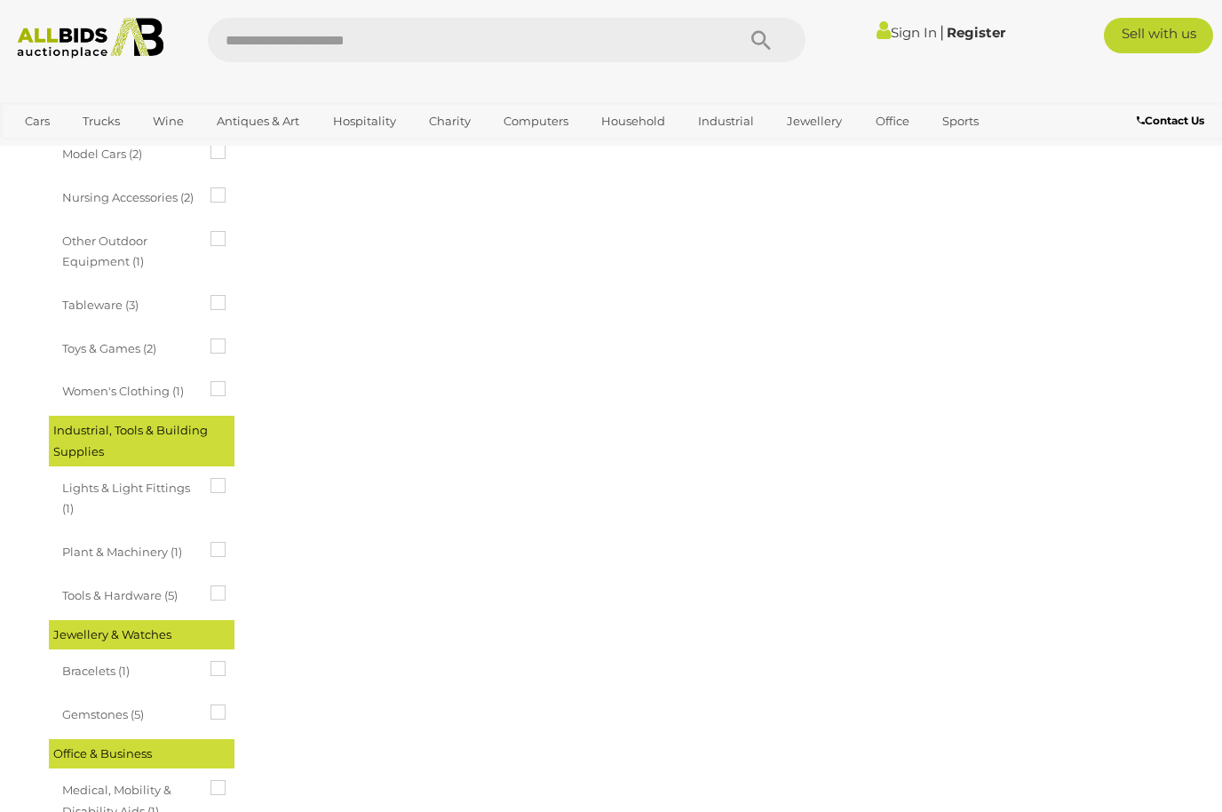
scroll to position [0, 0]
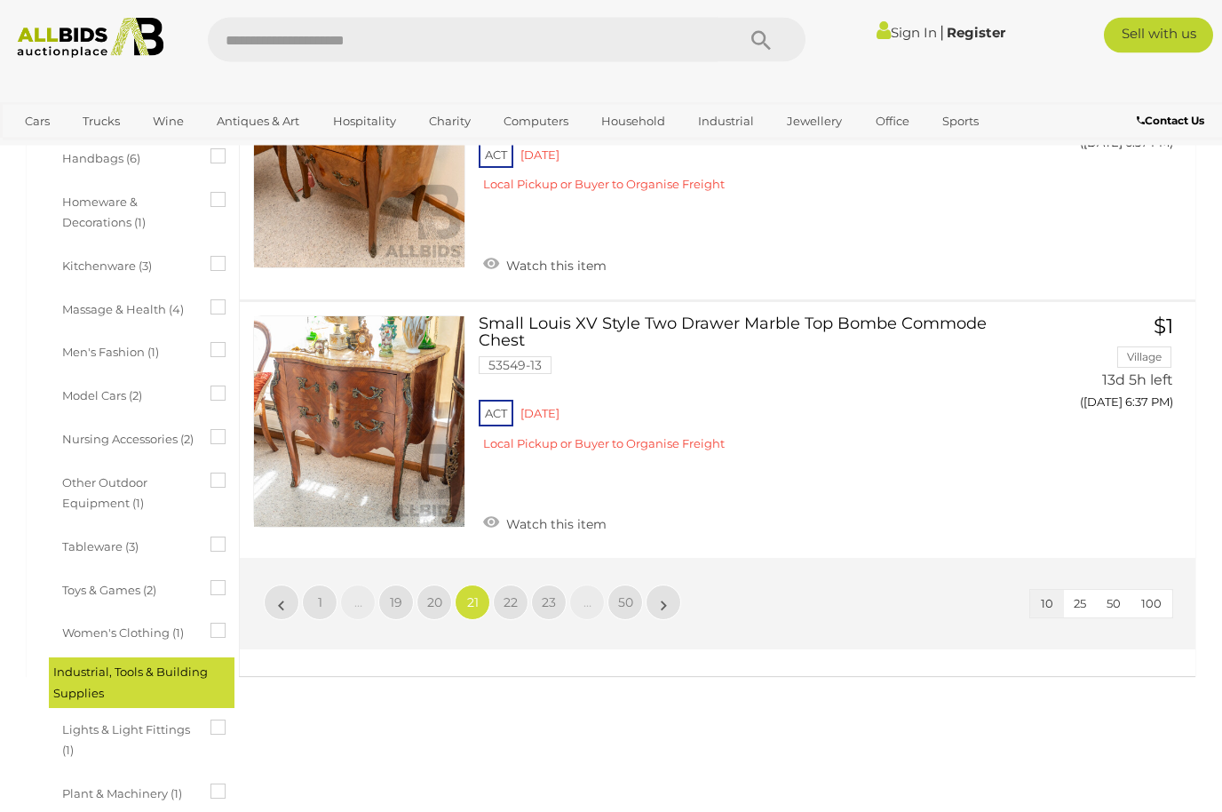
scroll to position [2318, 0]
click at [518, 585] on link "22" at bounding box center [511, 603] width 36 height 36
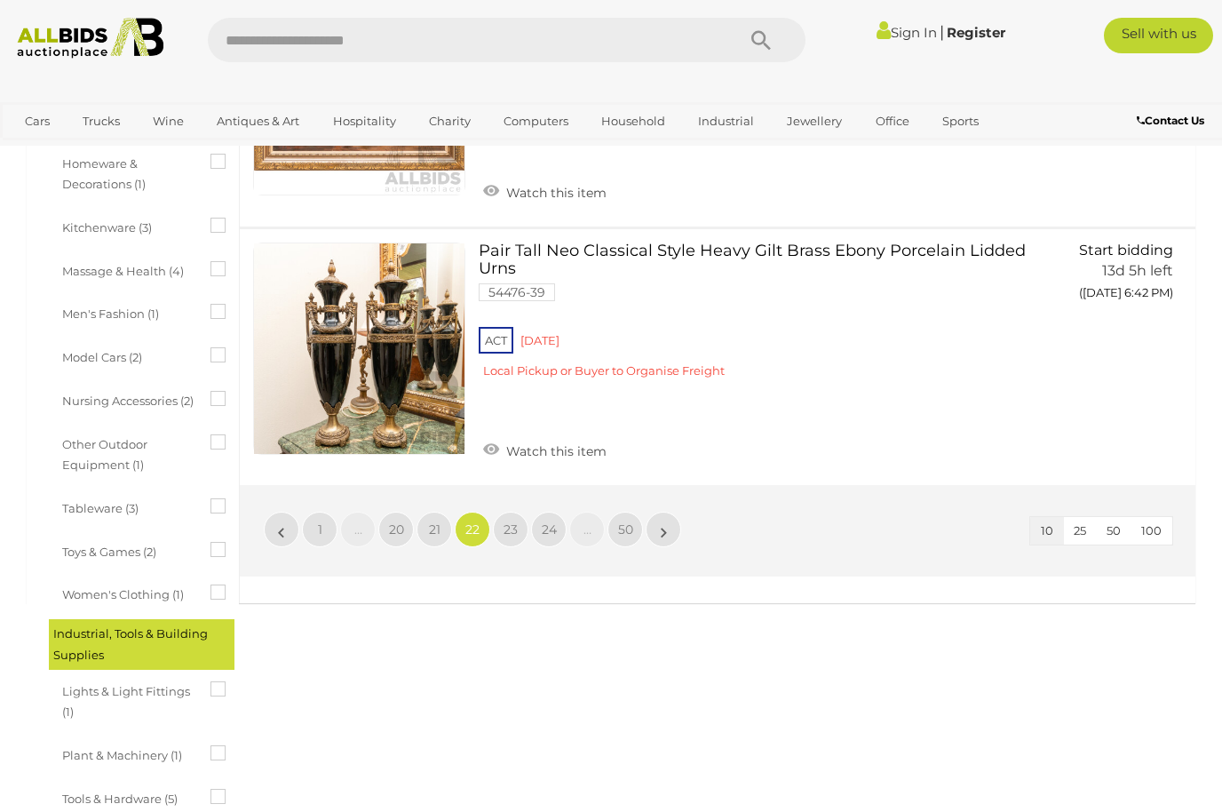
scroll to position [2359, 0]
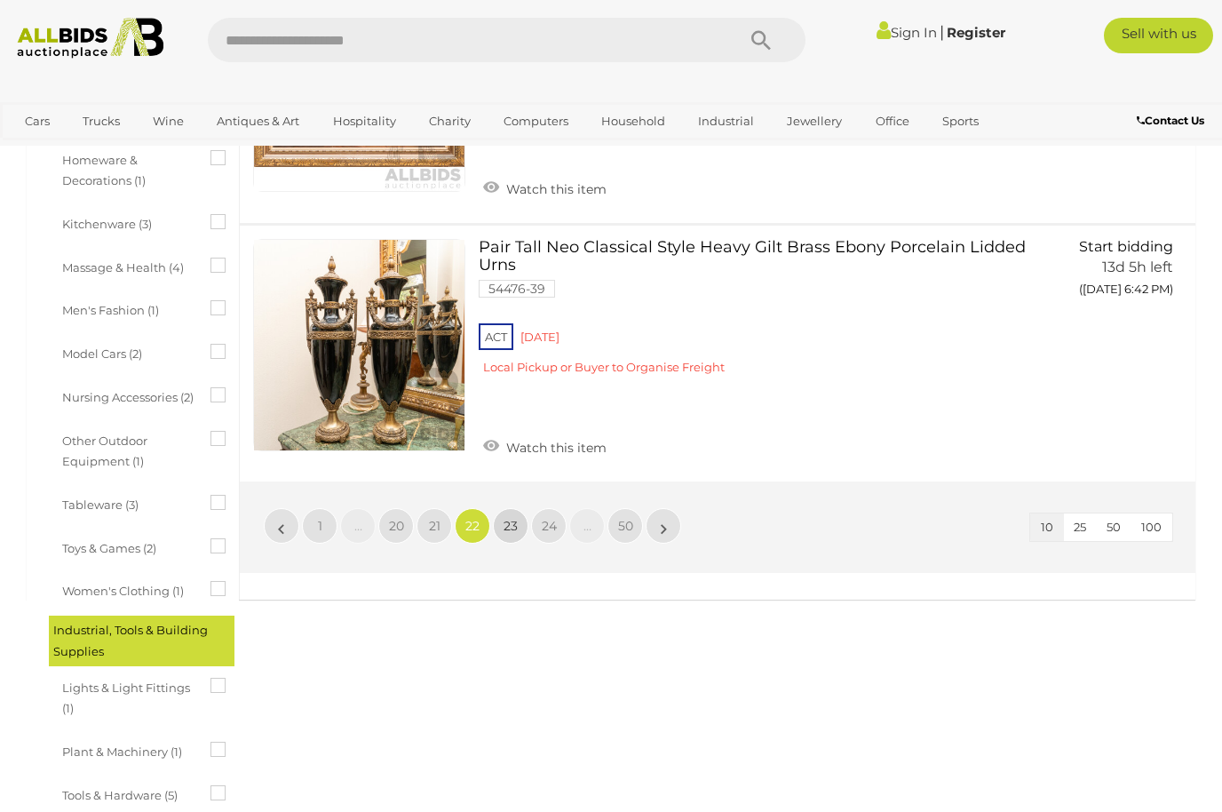
click at [513, 518] on span "23" at bounding box center [511, 526] width 14 height 16
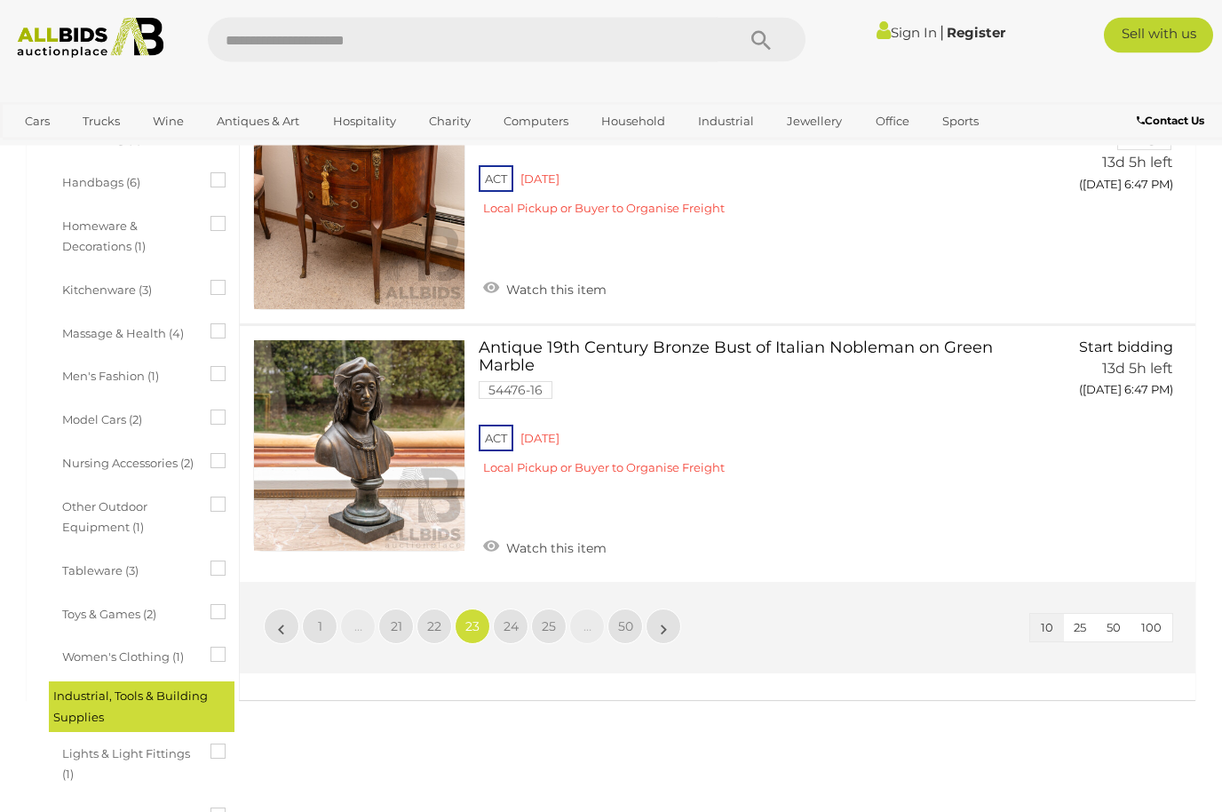
scroll to position [2291, 0]
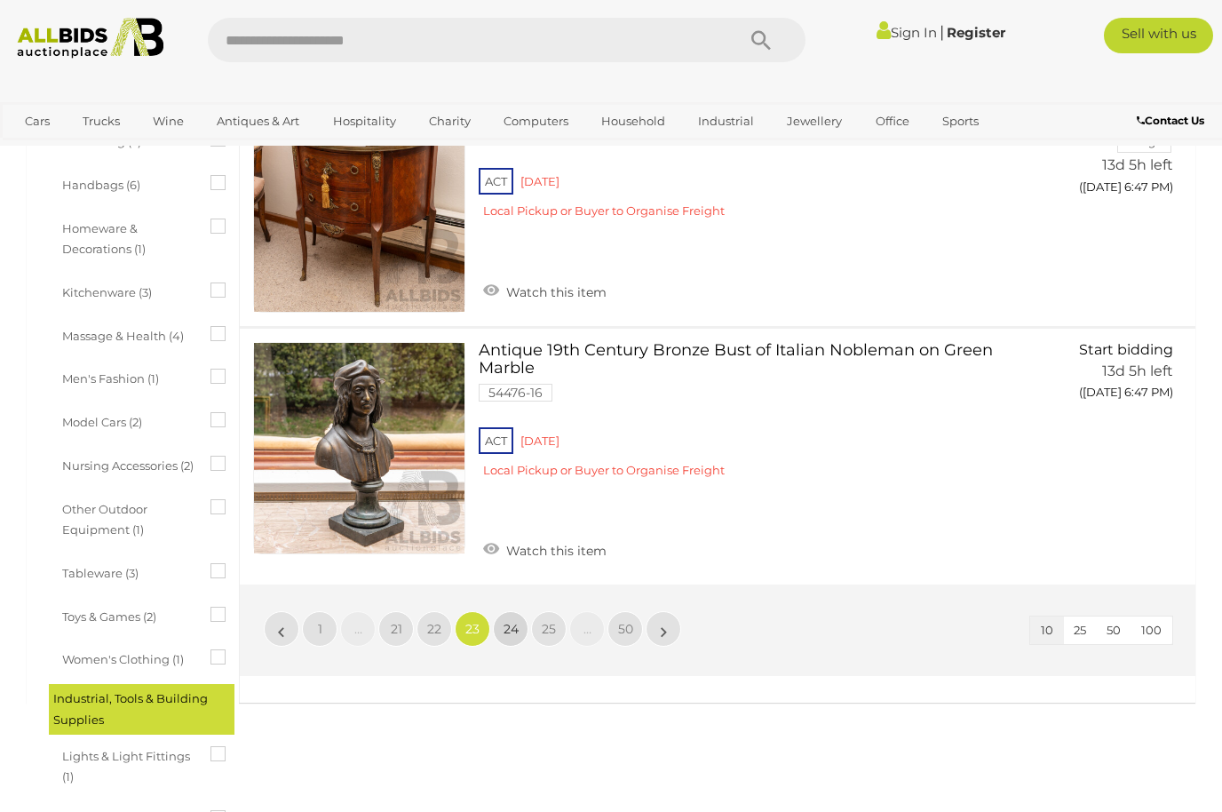
click at [520, 611] on link "24" at bounding box center [511, 629] width 36 height 36
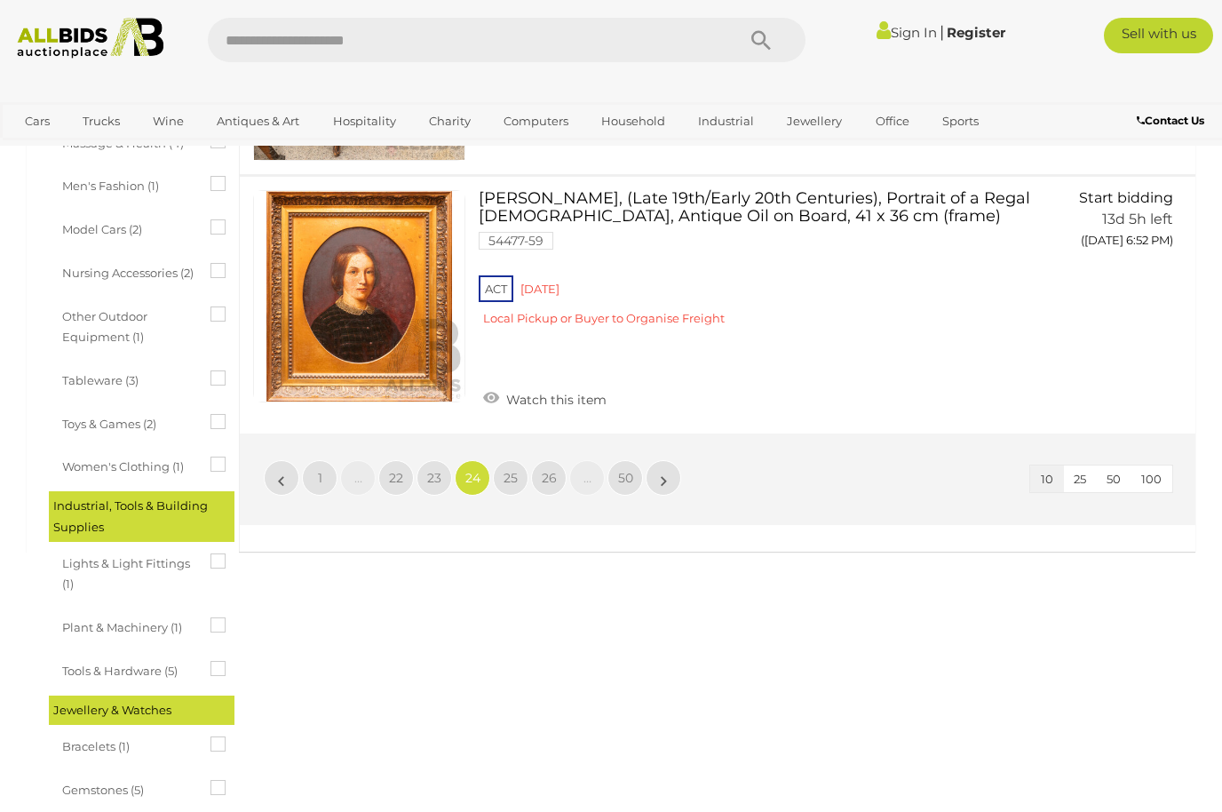
scroll to position [2473, 0]
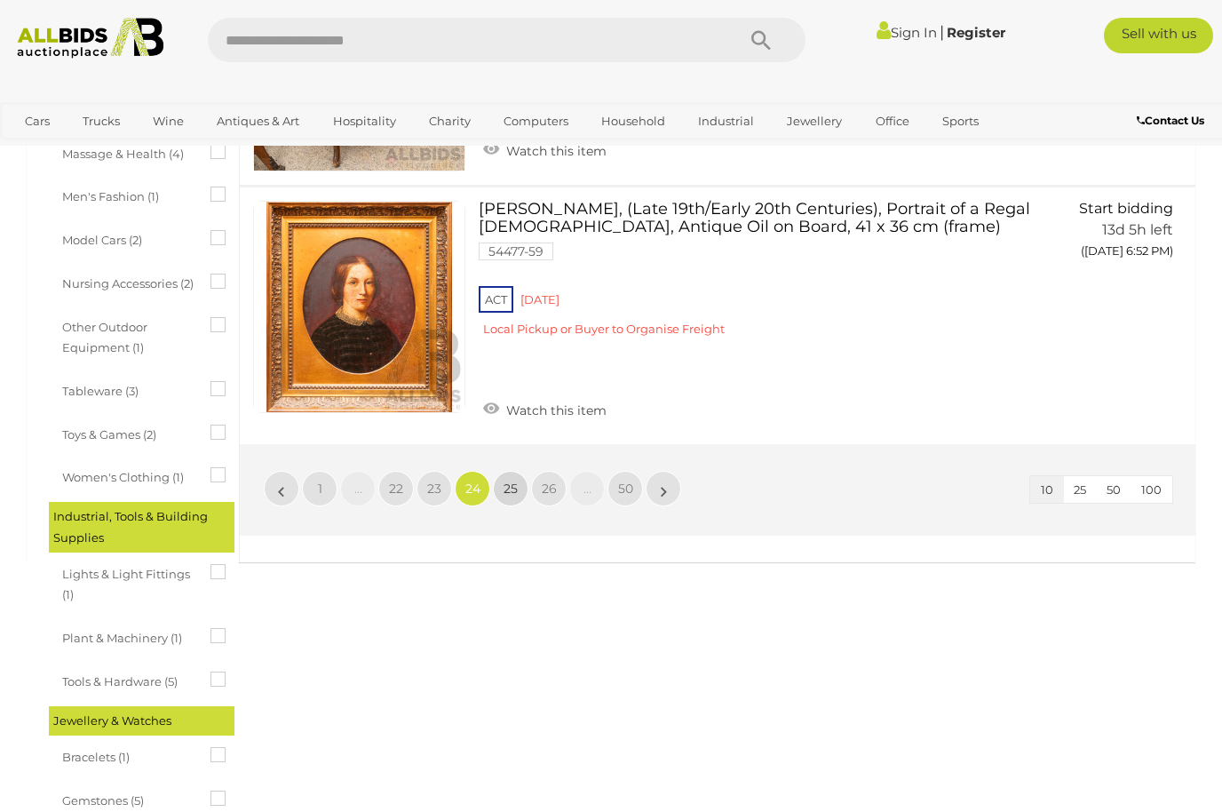
click at [515, 481] on span "25" at bounding box center [511, 489] width 14 height 16
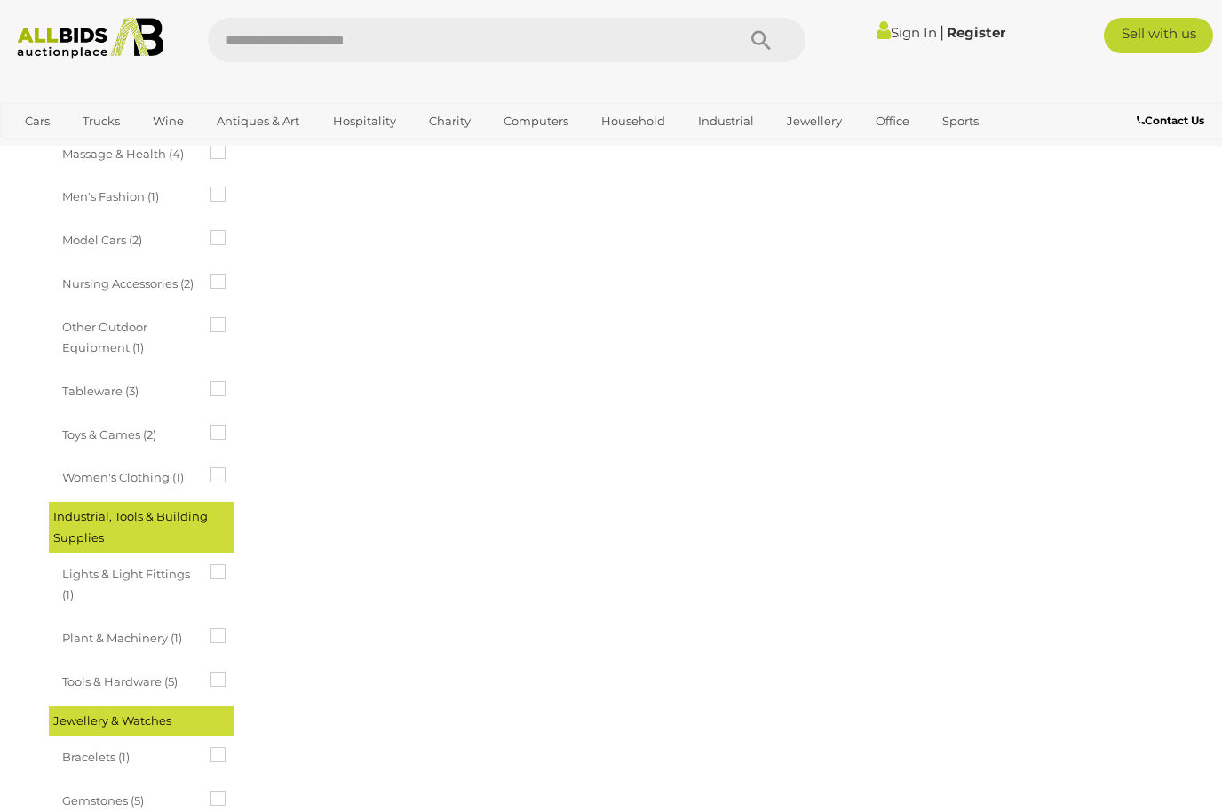
scroll to position [0, 0]
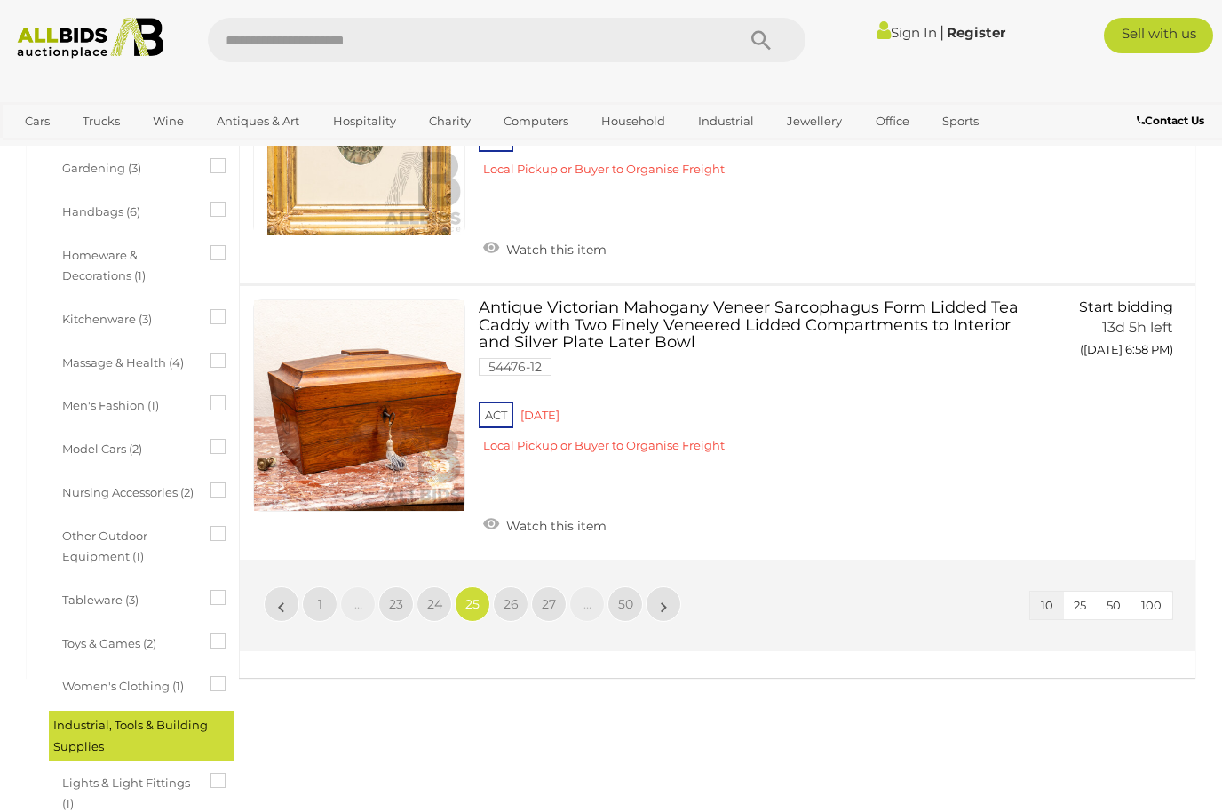
scroll to position [2255, 0]
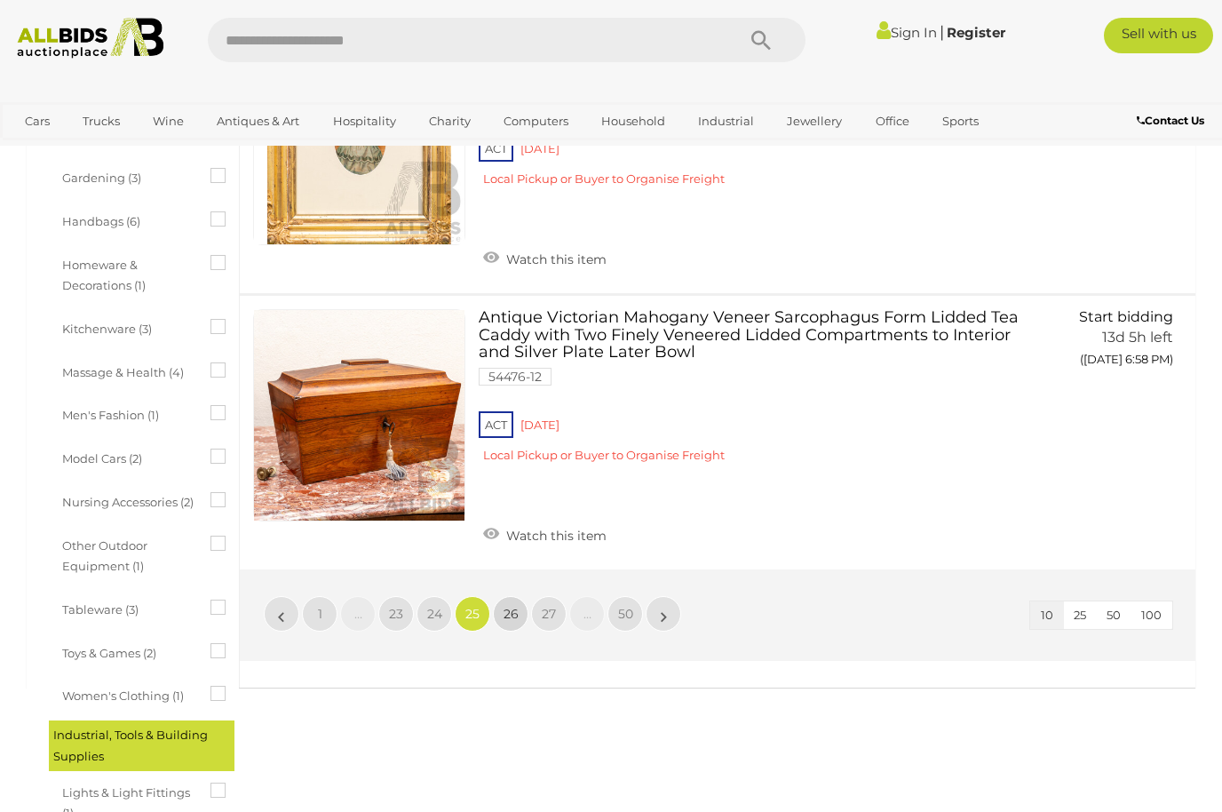
click at [513, 606] on span "26" at bounding box center [511, 614] width 15 height 16
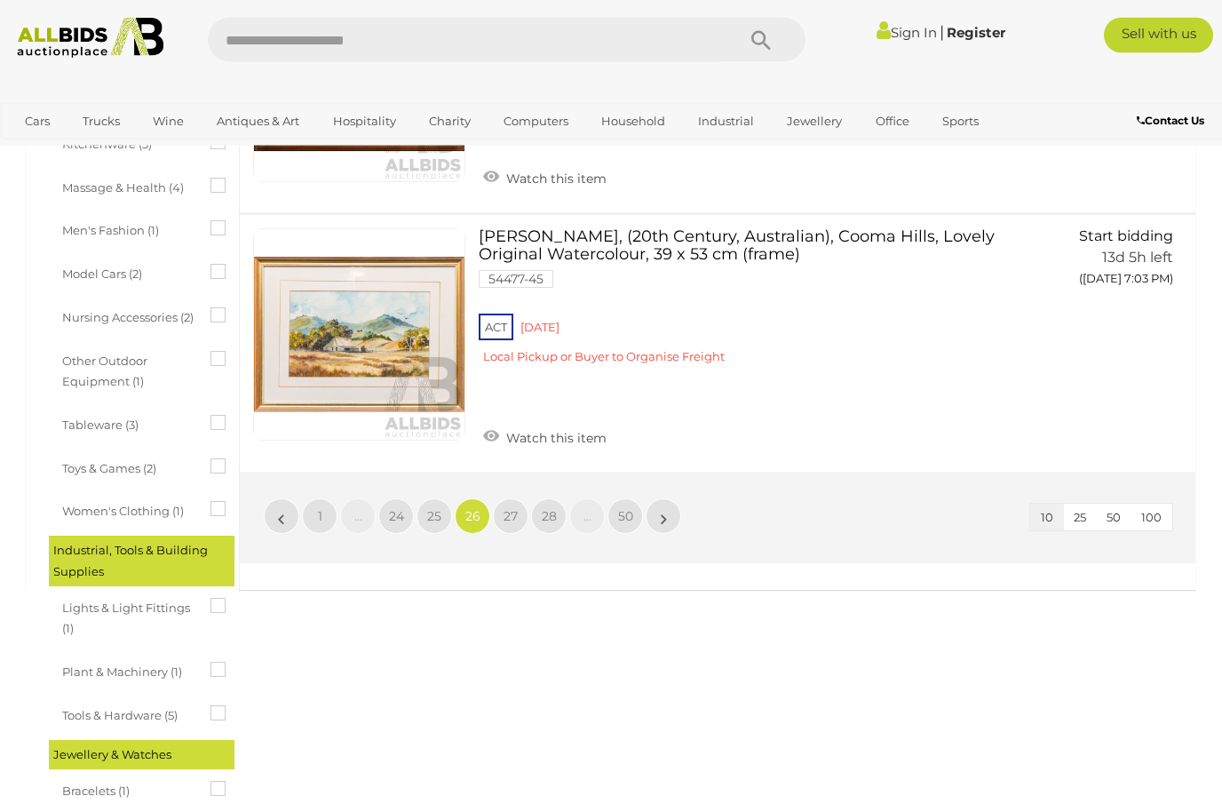
scroll to position [2439, 0]
click at [511, 508] on span "27" at bounding box center [511, 516] width 14 height 16
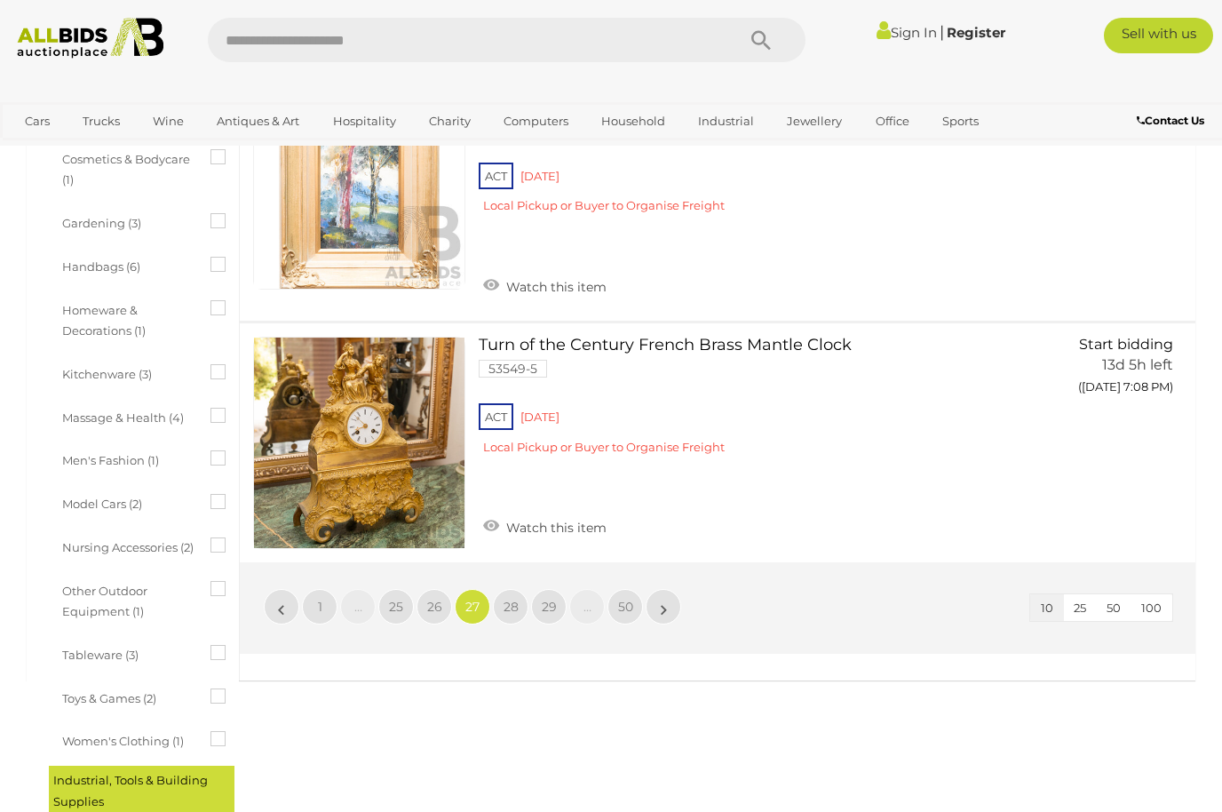
scroll to position [2228, 0]
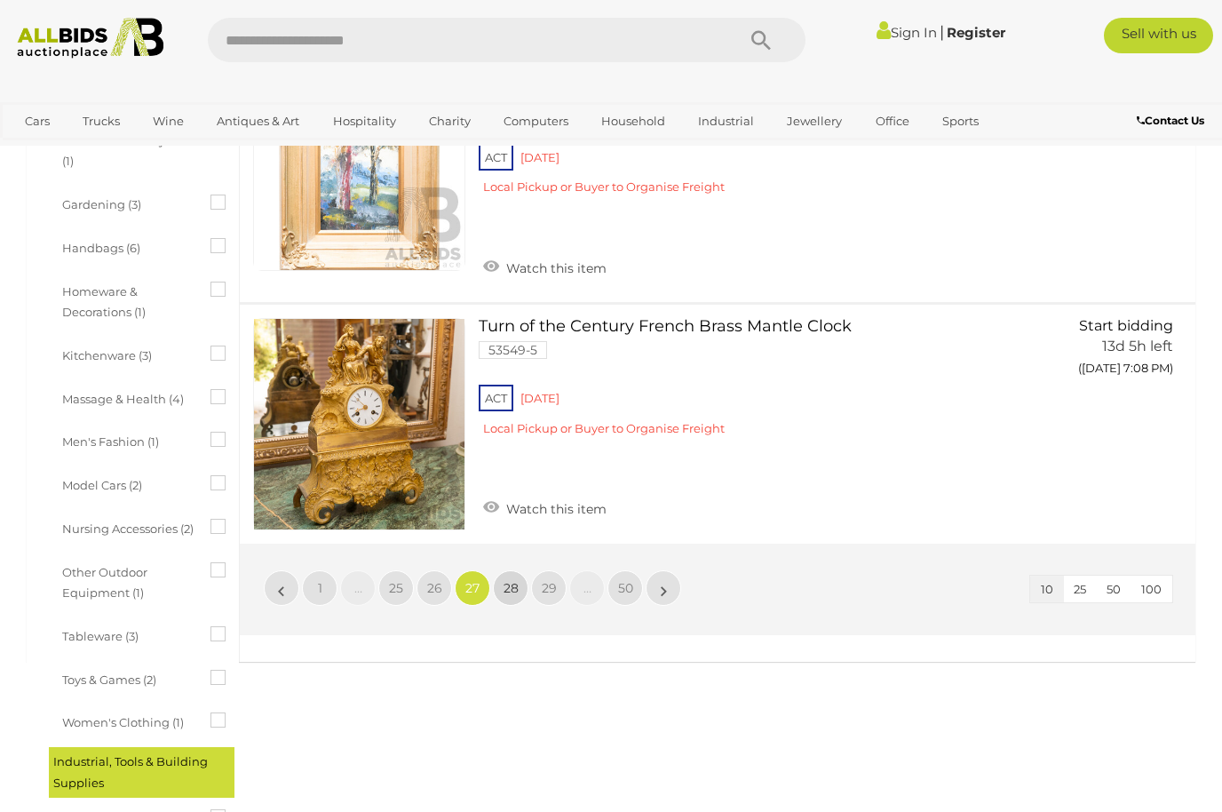
click at [521, 577] on link "28" at bounding box center [511, 588] width 36 height 36
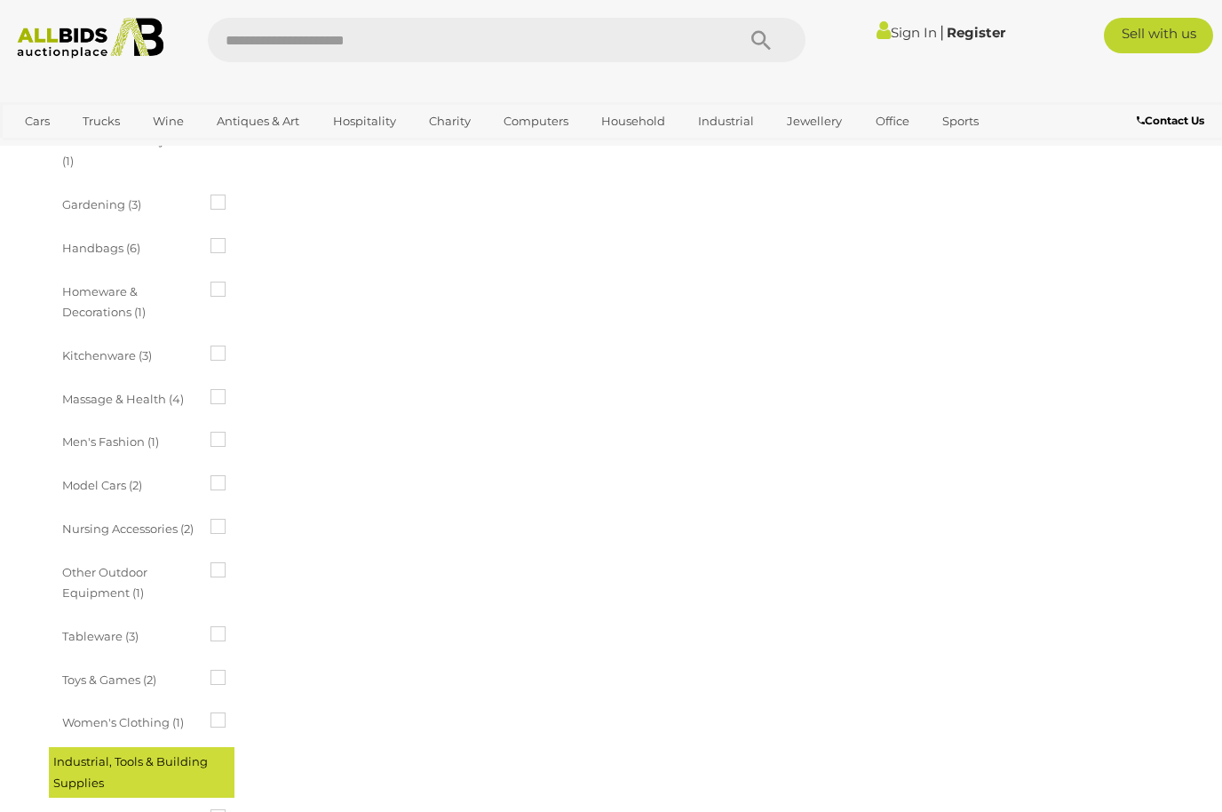
scroll to position [0, 0]
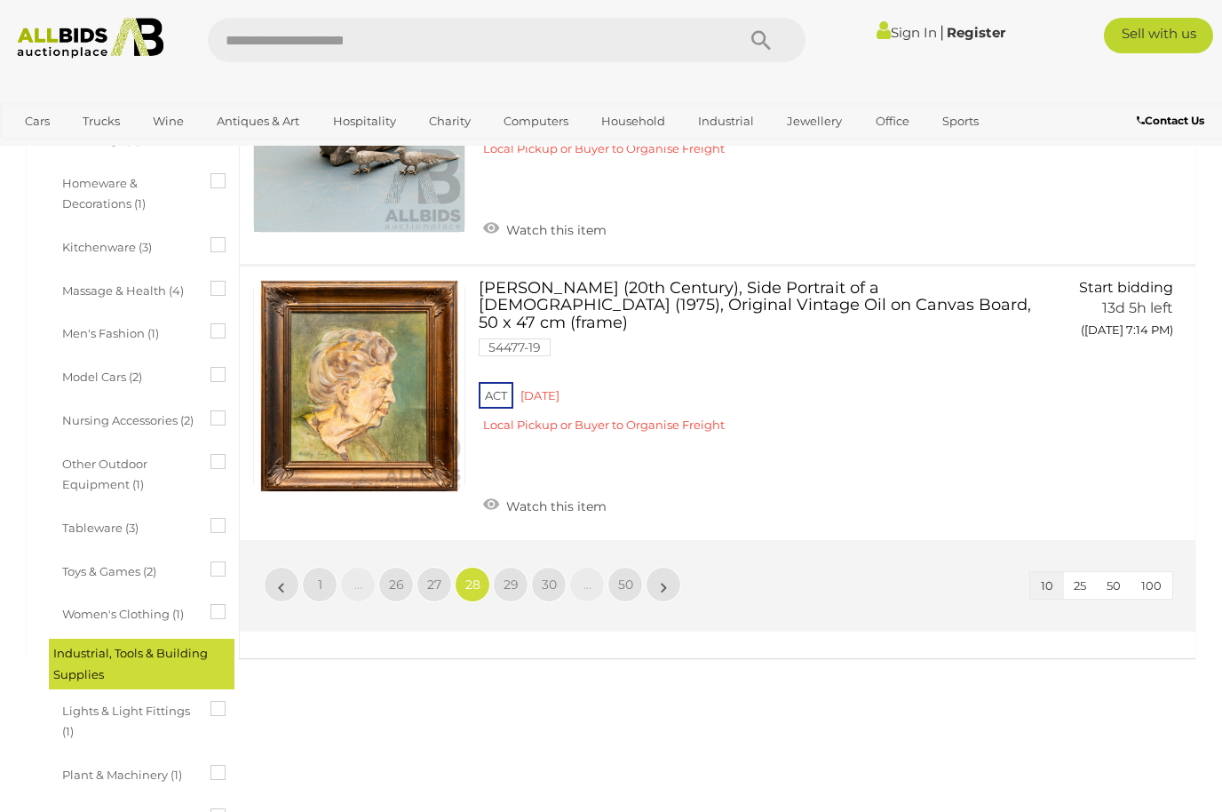
scroll to position [2333, 0]
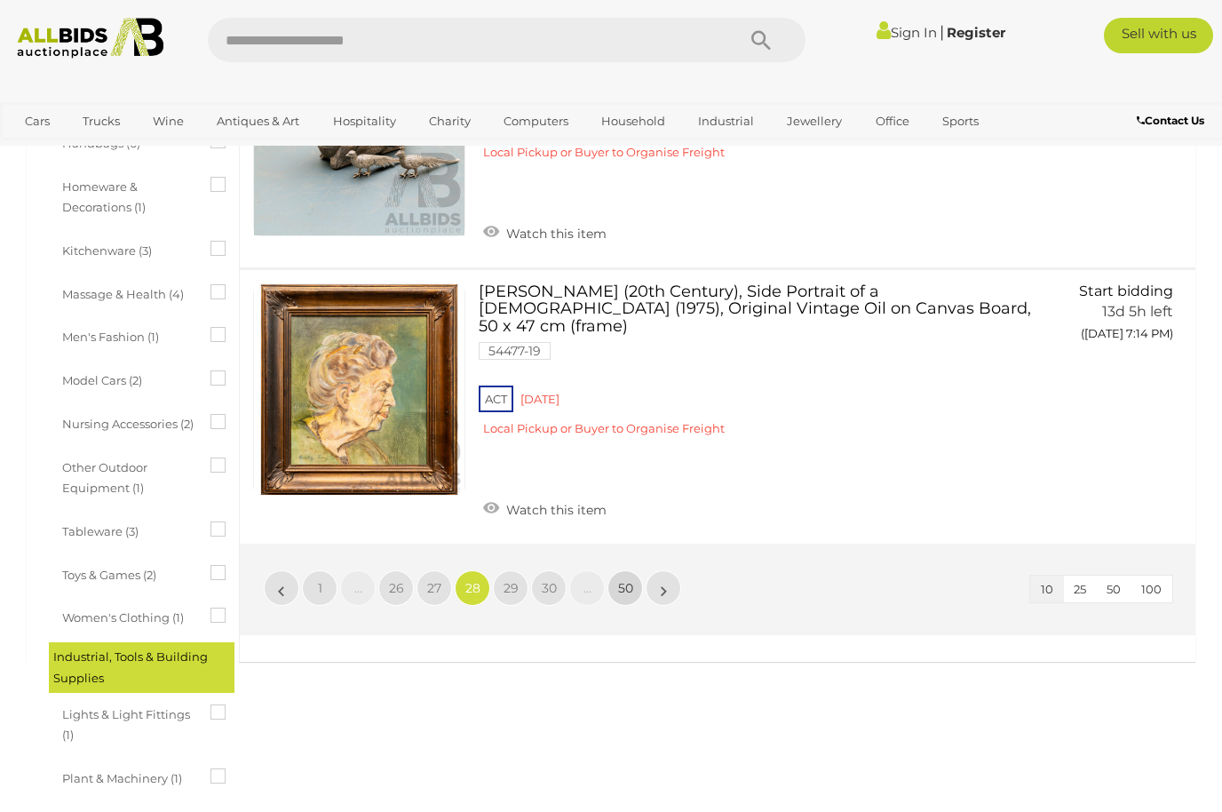
click at [629, 580] on span "50" at bounding box center [625, 588] width 15 height 16
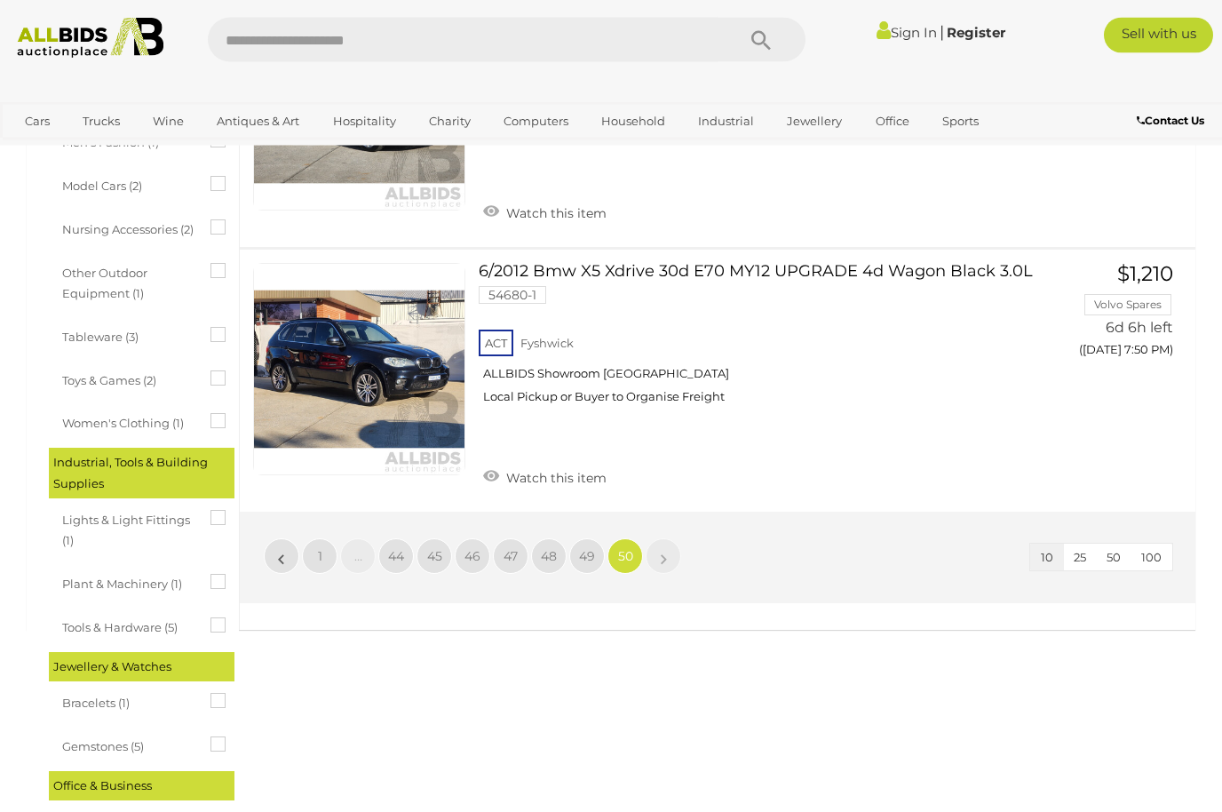
click at [593, 542] on link "49" at bounding box center [587, 556] width 36 height 36
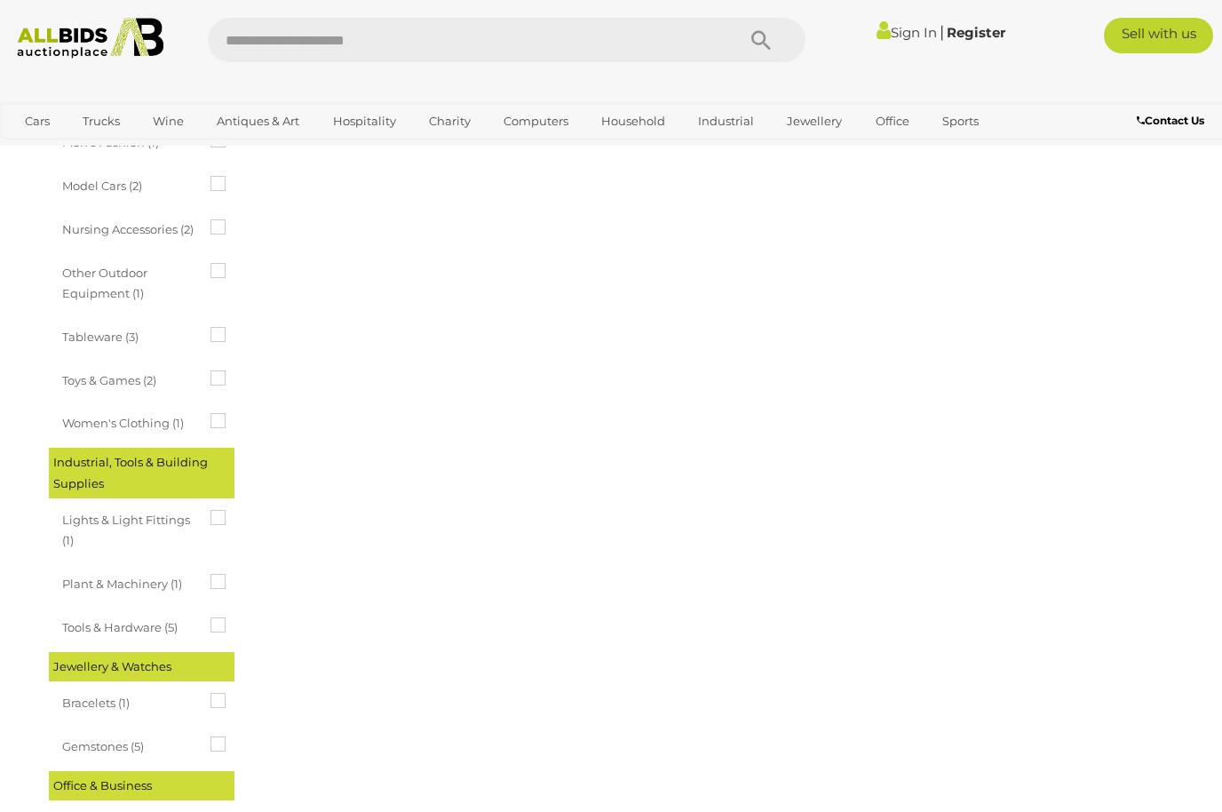
scroll to position [0, 0]
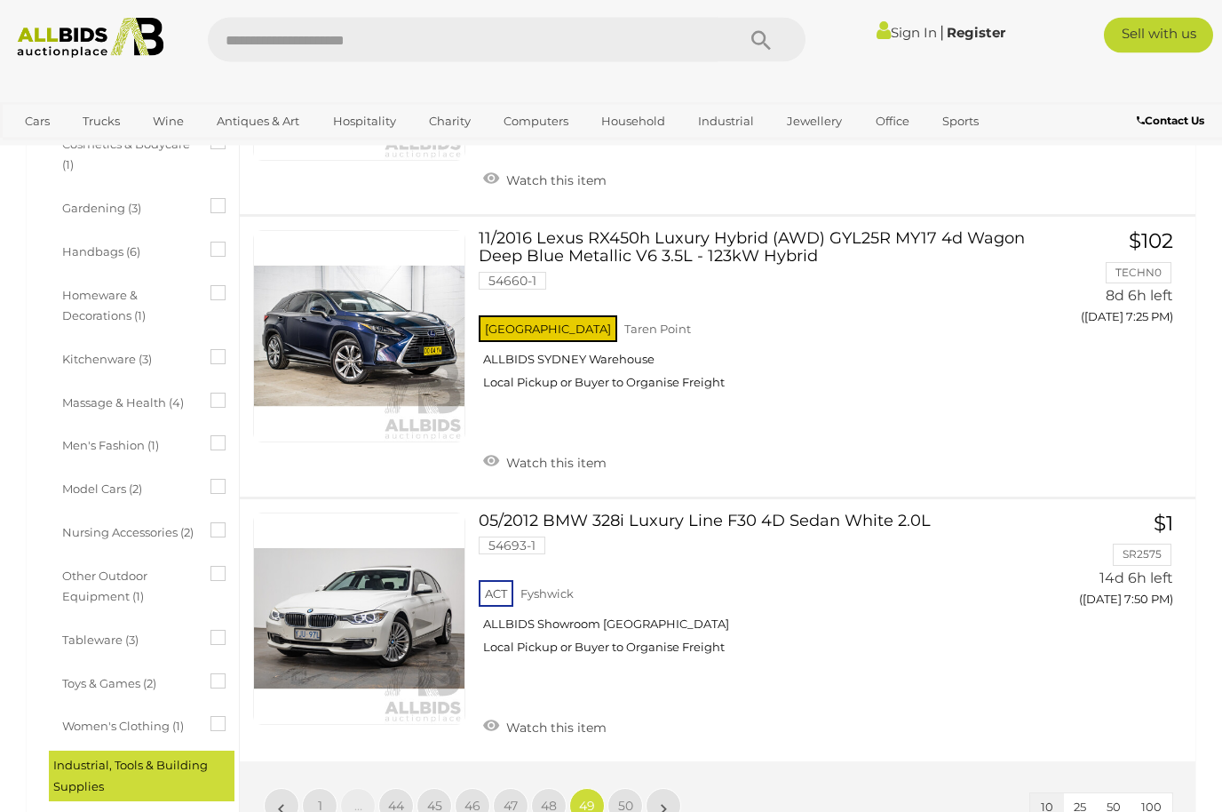
scroll to position [2224, 0]
click at [556, 794] on link "48" at bounding box center [549, 806] width 36 height 36
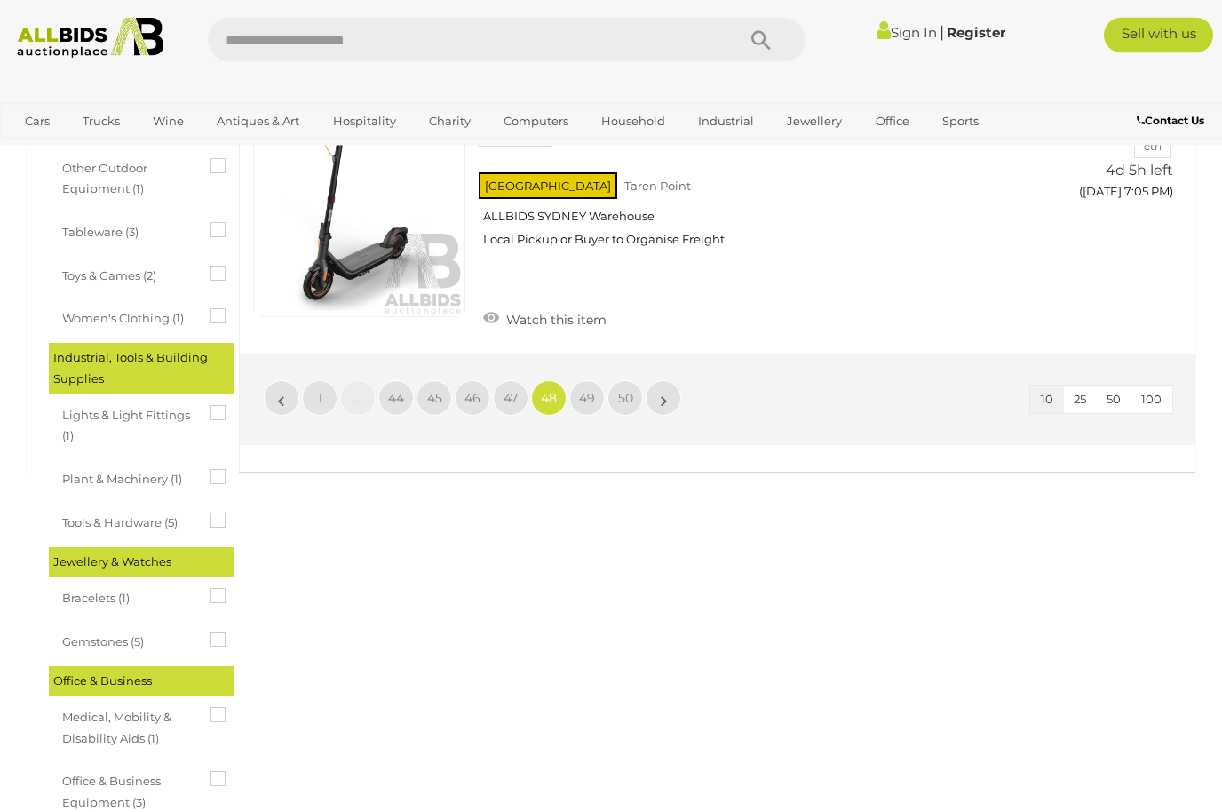
scroll to position [2632, 0]
click at [514, 390] on span "47" at bounding box center [511, 398] width 14 height 16
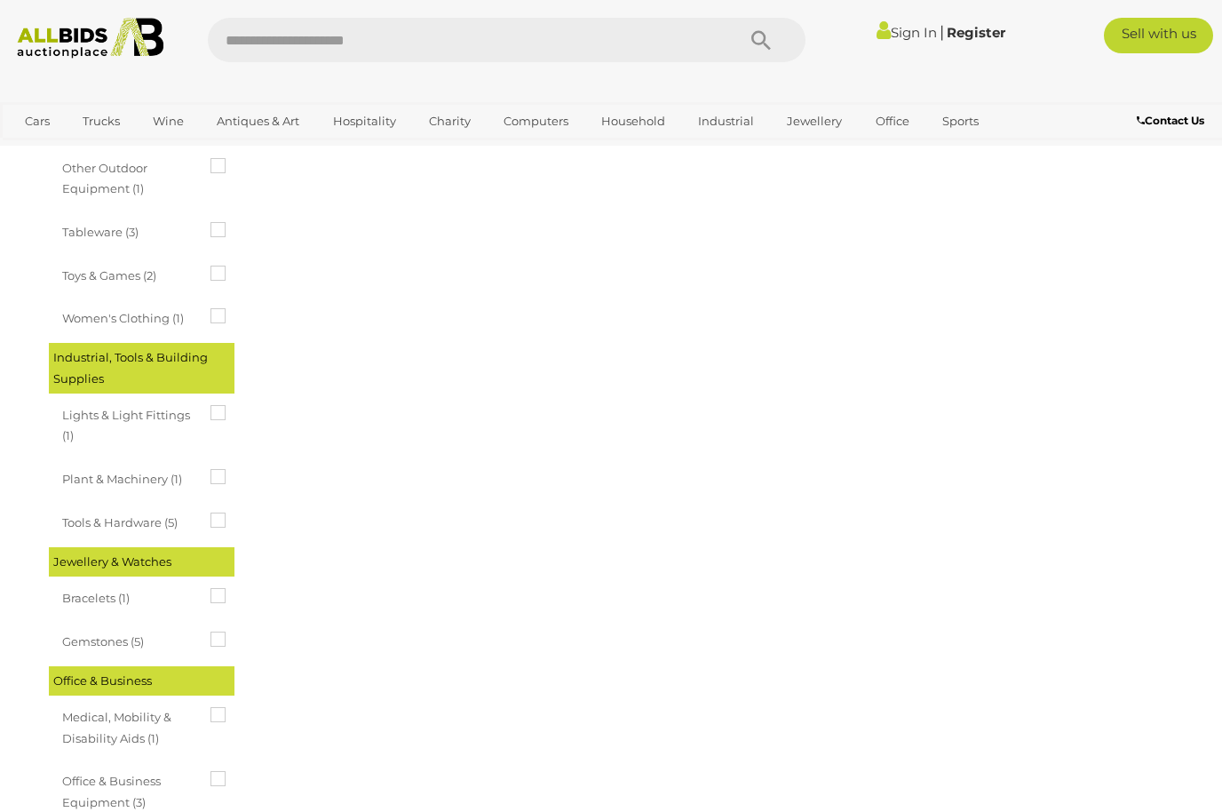
scroll to position [0, 0]
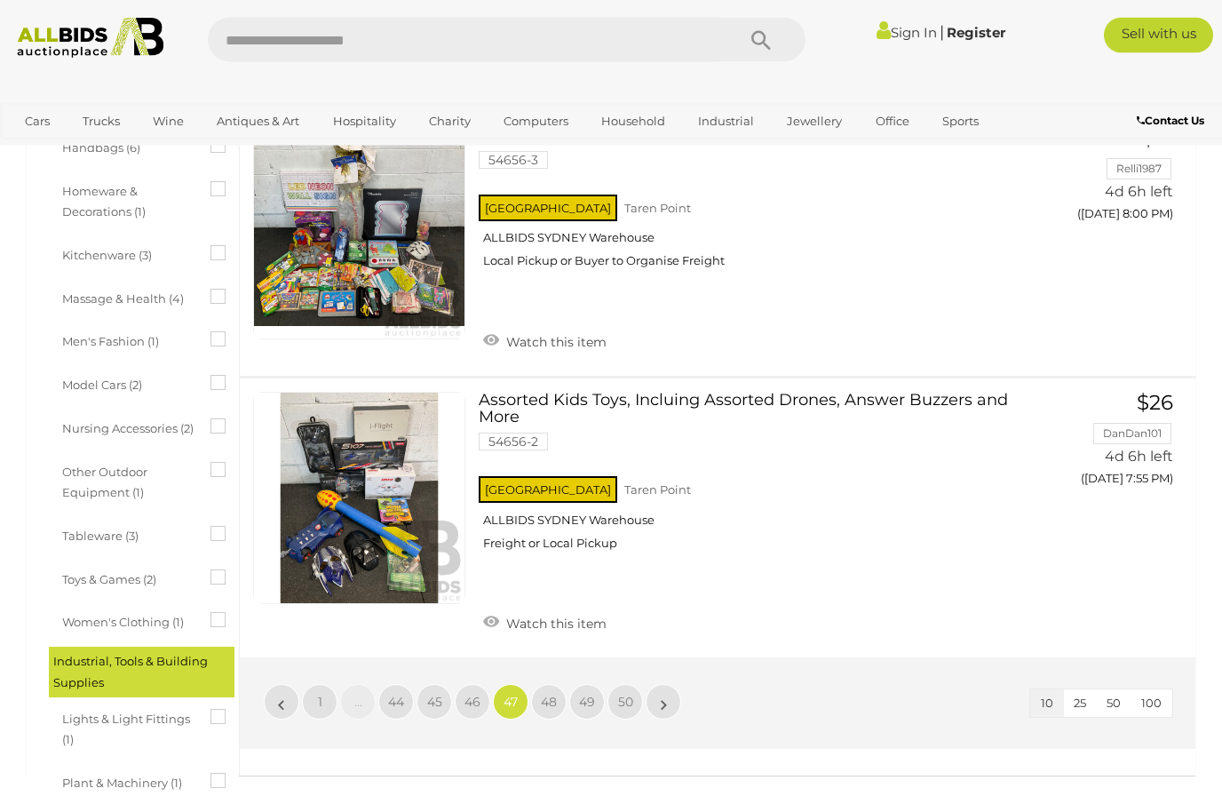
scroll to position [2328, 0]
click at [481, 684] on link "46" at bounding box center [473, 702] width 36 height 36
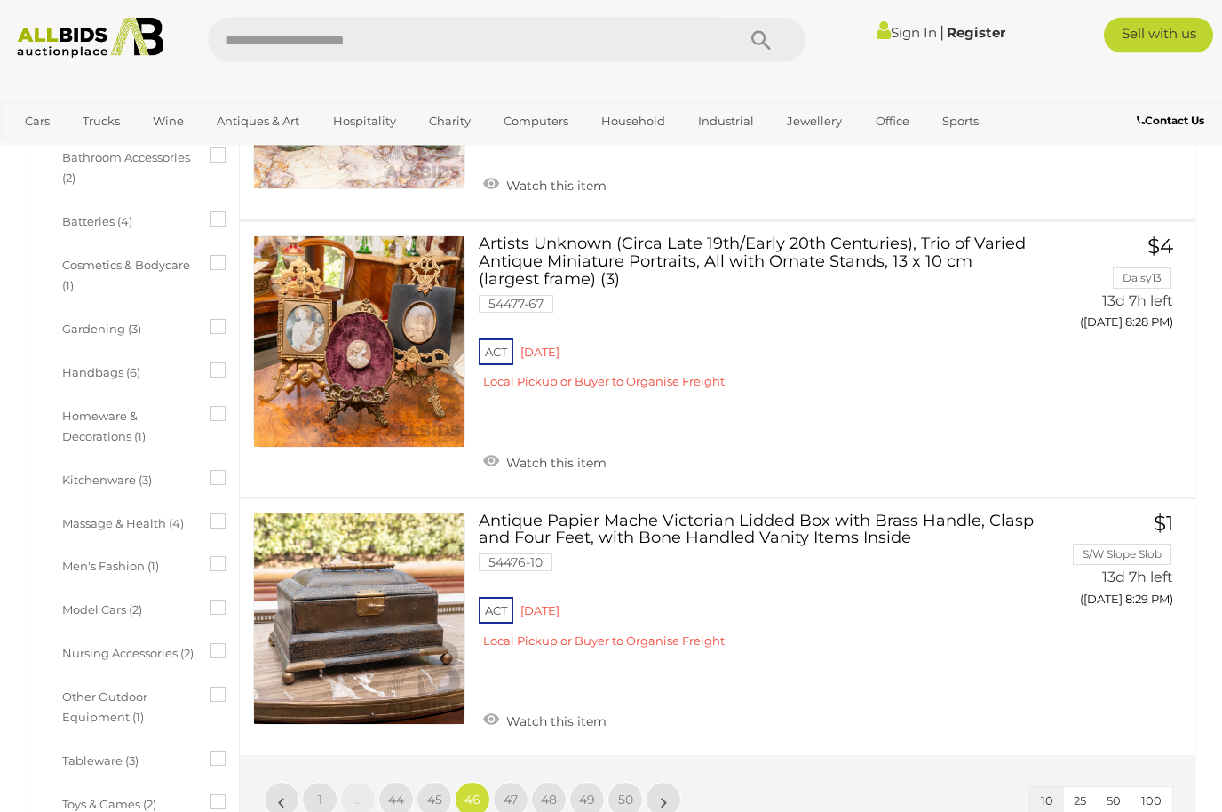
scroll to position [2104, 0]
click at [442, 782] on link "45" at bounding box center [435, 800] width 36 height 36
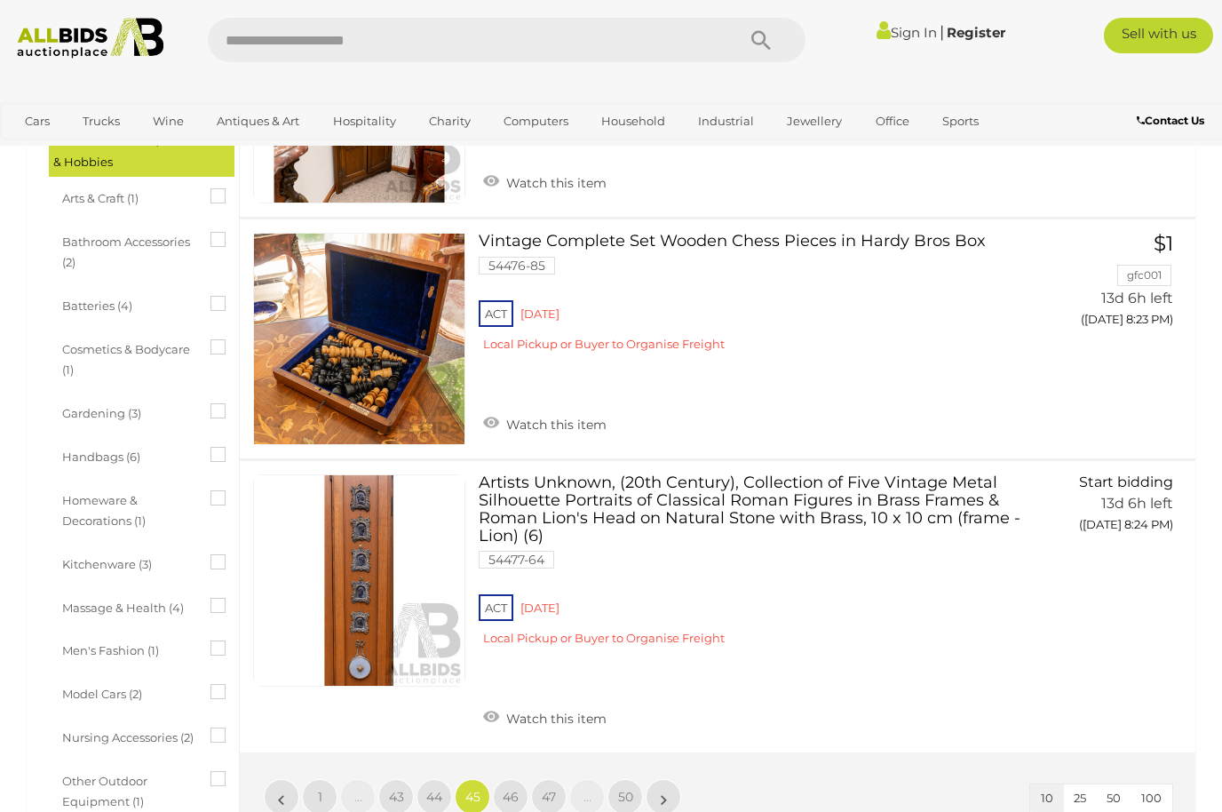
scroll to position [2040, 0]
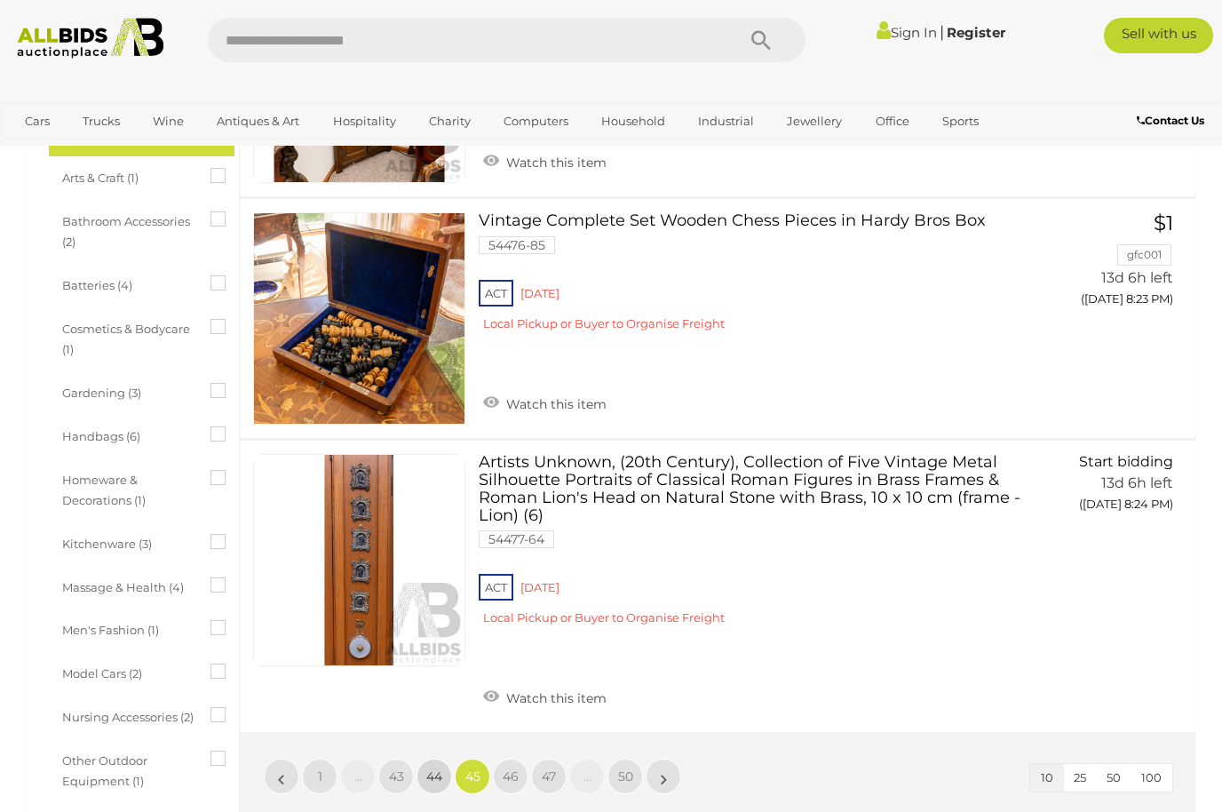
click at [441, 780] on link "44" at bounding box center [435, 777] width 36 height 36
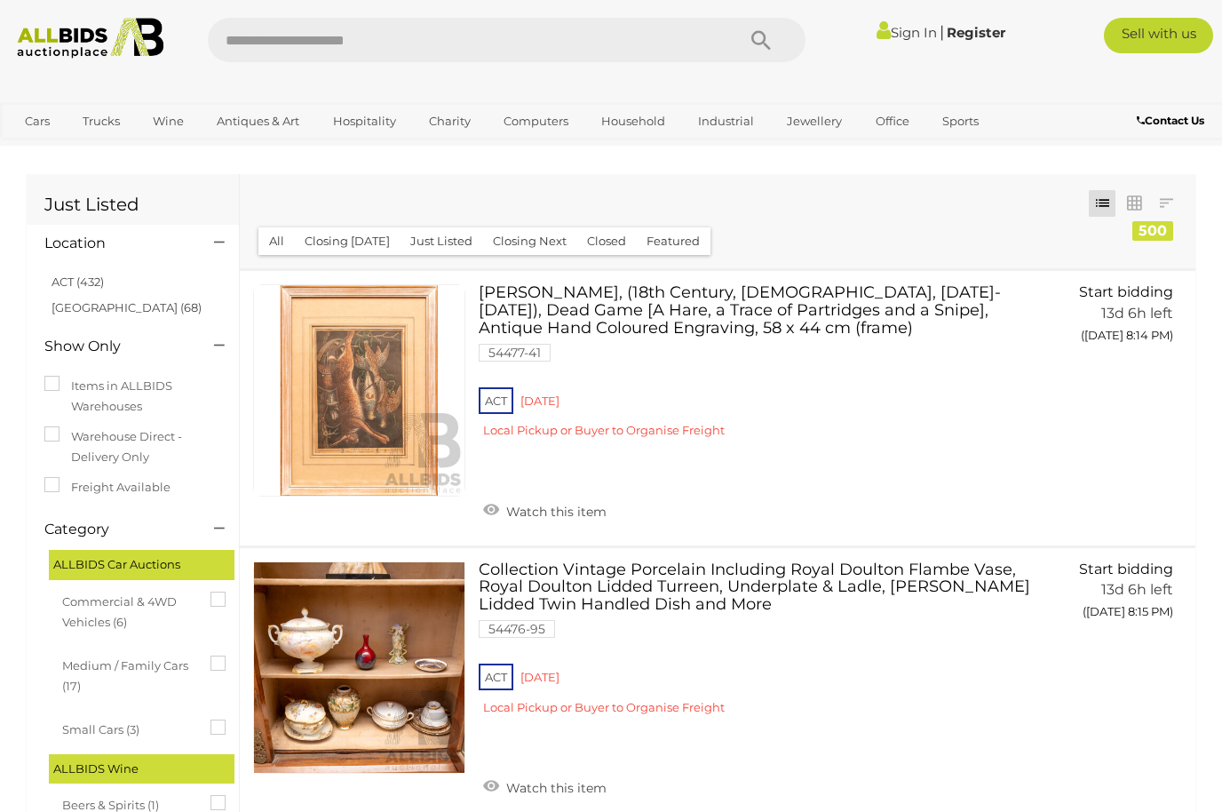
click at [87, 35] on img at bounding box center [90, 38] width 163 height 41
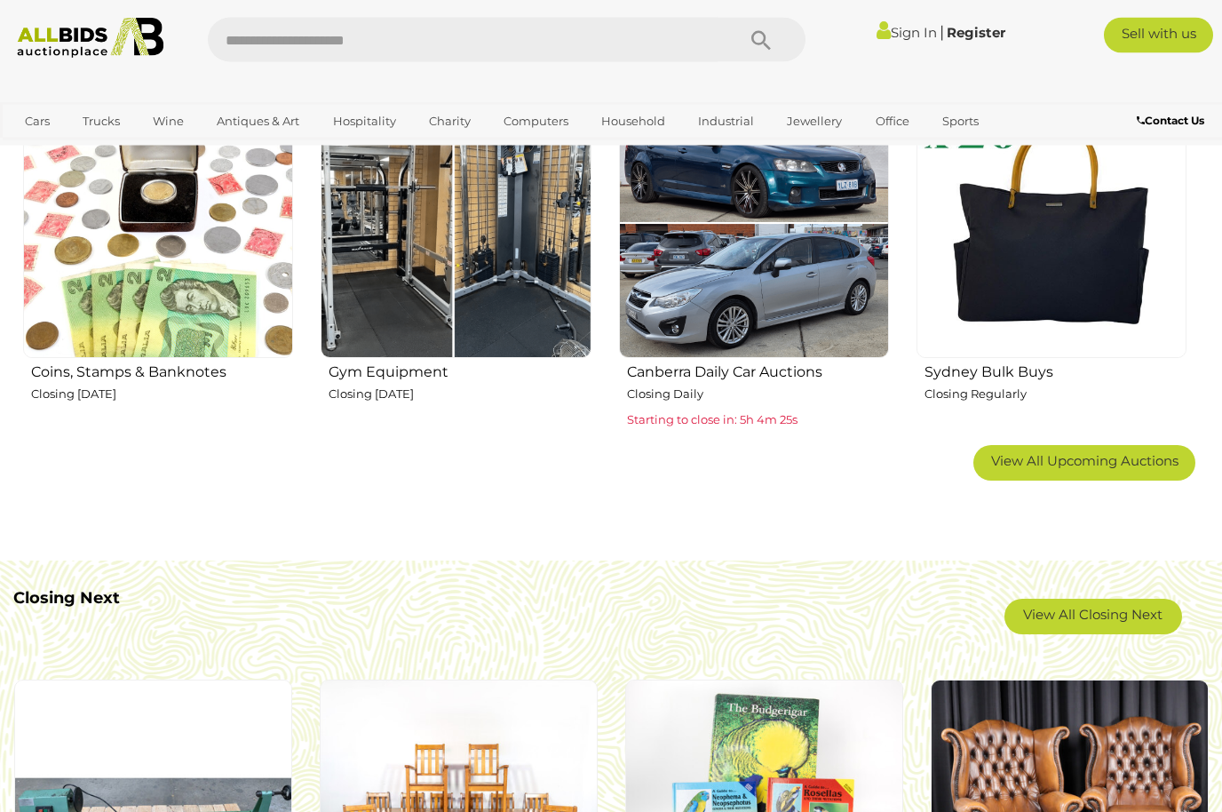
scroll to position [1050, 0]
click at [1103, 617] on link "View All Closing Next" at bounding box center [1094, 617] width 178 height 36
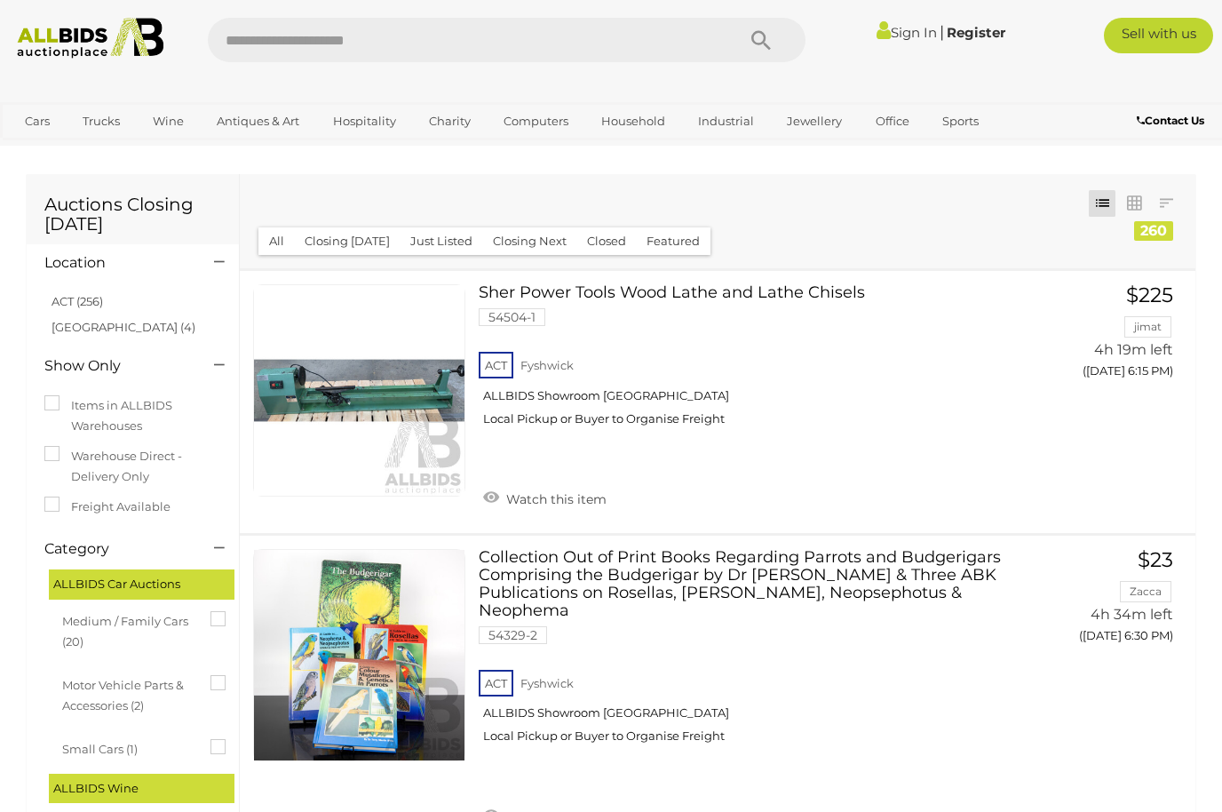
click at [69, 712] on label "Motor Vehicle Parts & Accessories (2)" at bounding box center [128, 697] width 133 height 52
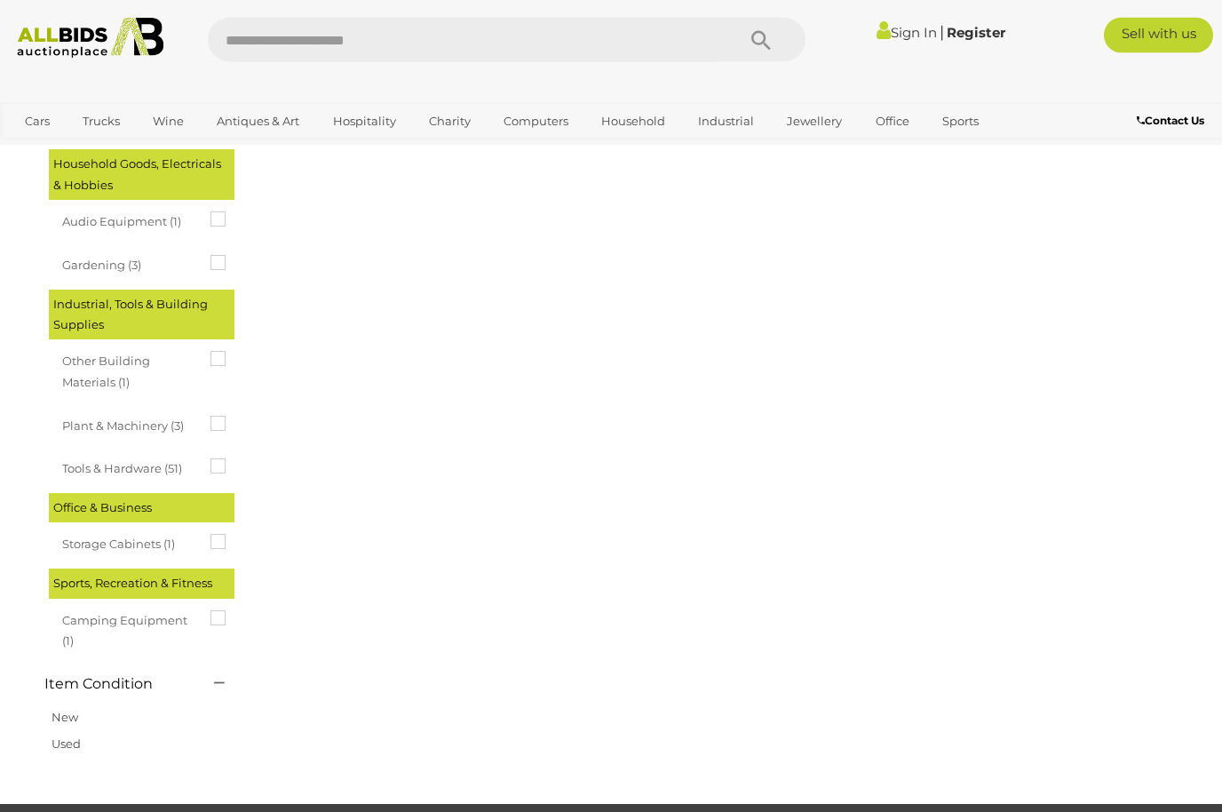
scroll to position [1051, 0]
